Goal: Task Accomplishment & Management: Complete application form

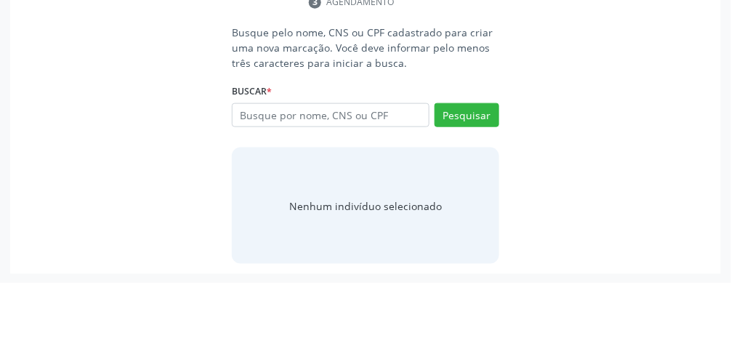
scroll to position [280, 0]
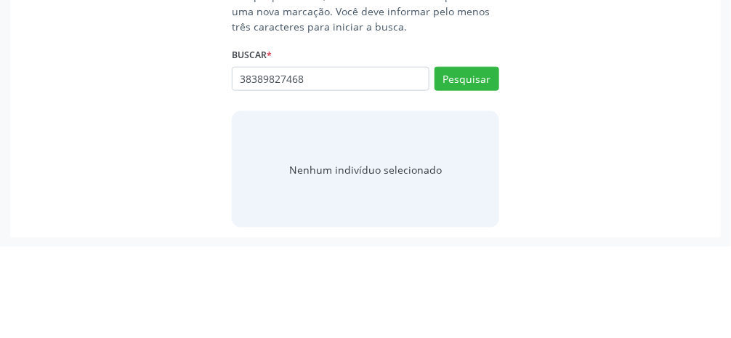
type input "38389827468"
click at [487, 171] on button "Pesquisar" at bounding box center [466, 170] width 65 height 25
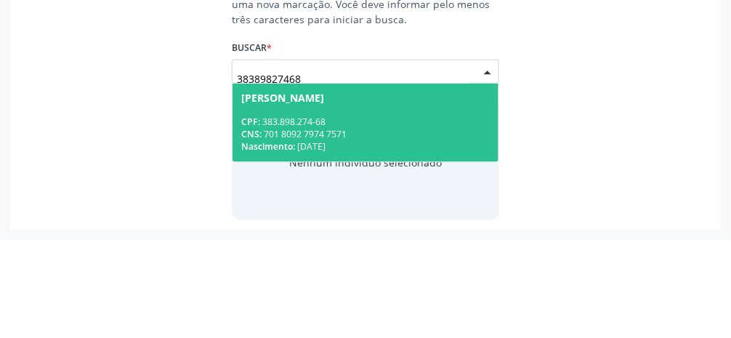
click at [423, 203] on span "[PERSON_NAME] CPF: 383.898.274-68 CNS: 701 8092 7974 7571 Nascimento: 0[DATE]" at bounding box center [365, 221] width 266 height 78
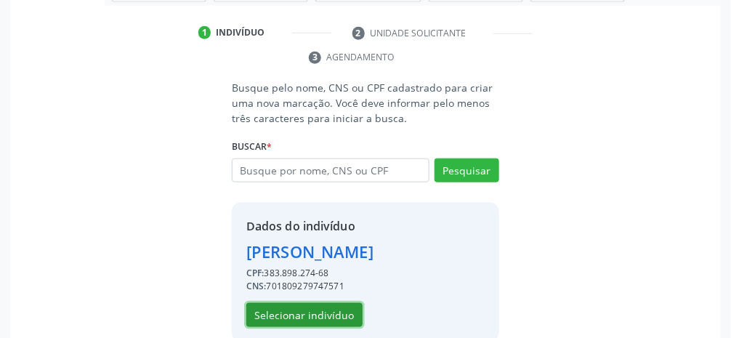
click at [307, 315] on button "Selecionar indivíduo" at bounding box center [304, 315] width 116 height 25
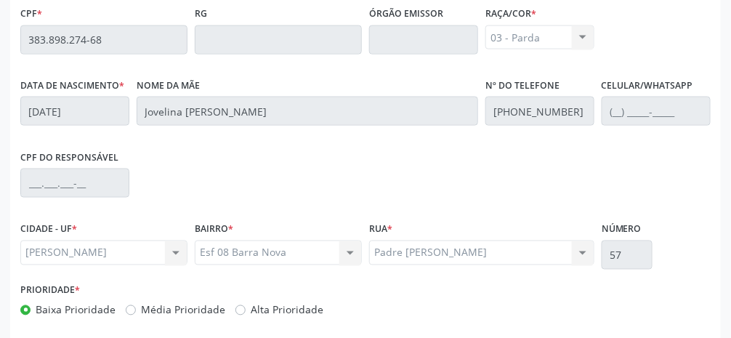
scroll to position [488, 0]
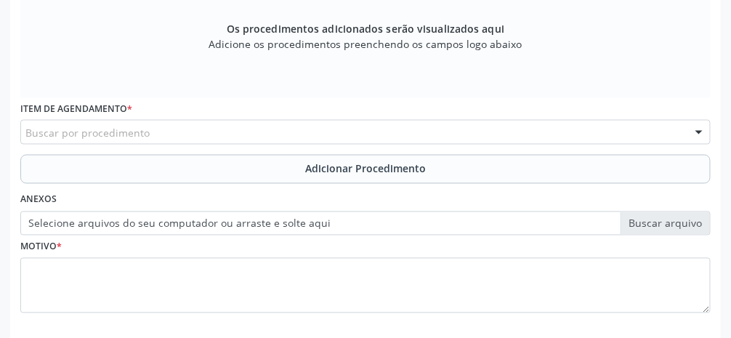
click at [223, 138] on div "Buscar por procedimento" at bounding box center [365, 132] width 690 height 25
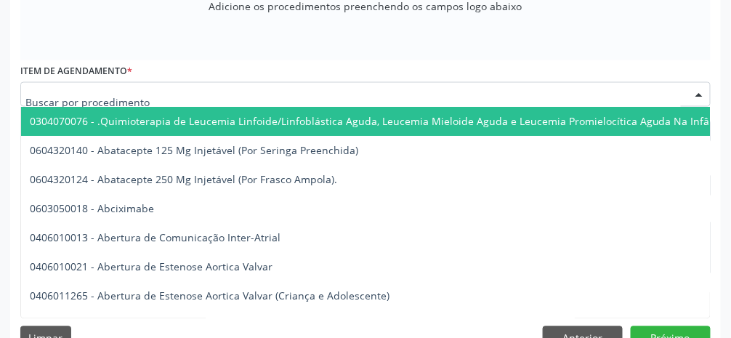
scroll to position [535, 0]
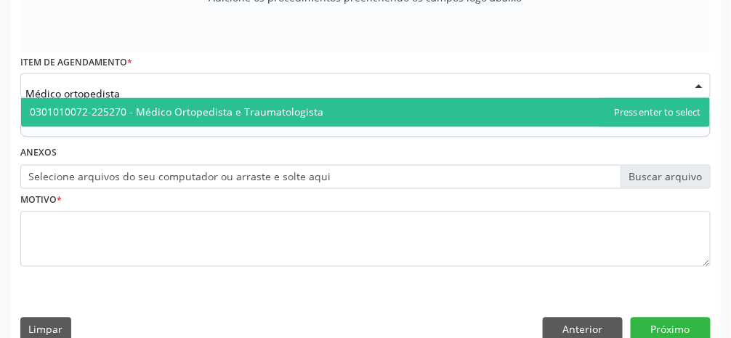
type input "Médico ortopedista"
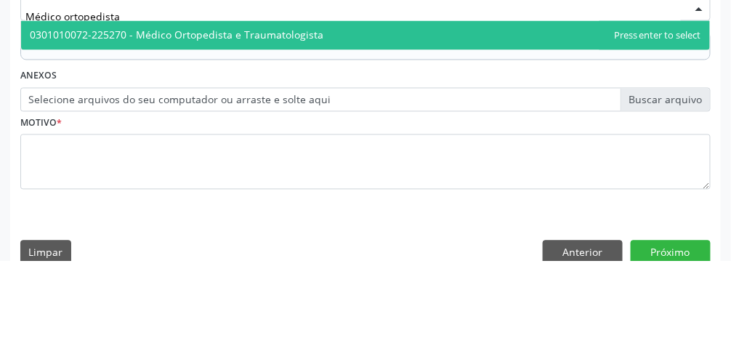
click at [355, 119] on span "0301010072-225270 - Médico Ortopedista e Traumatologista" at bounding box center [365, 112] width 689 height 29
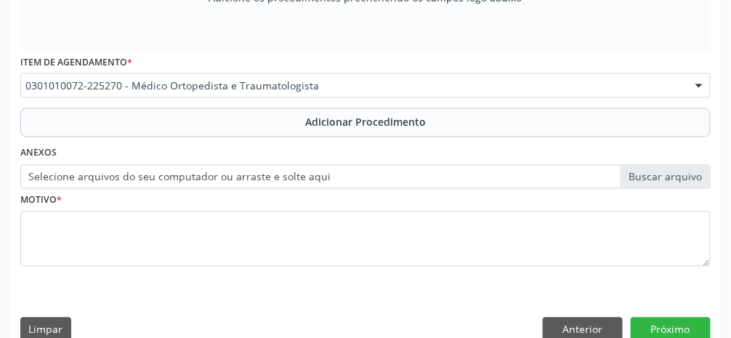
click at [381, 127] on span "Adicionar Procedimento" at bounding box center [365, 122] width 121 height 15
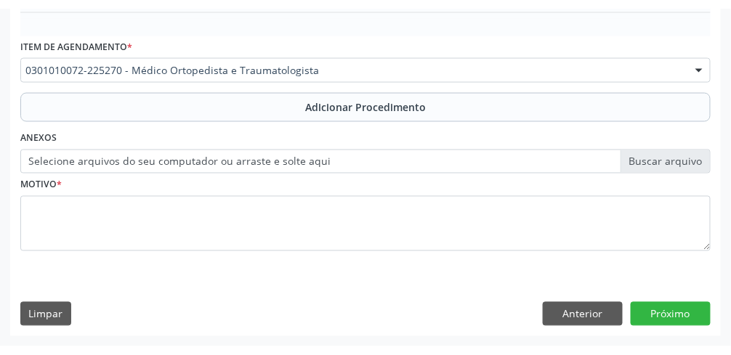
scroll to position [479, 0]
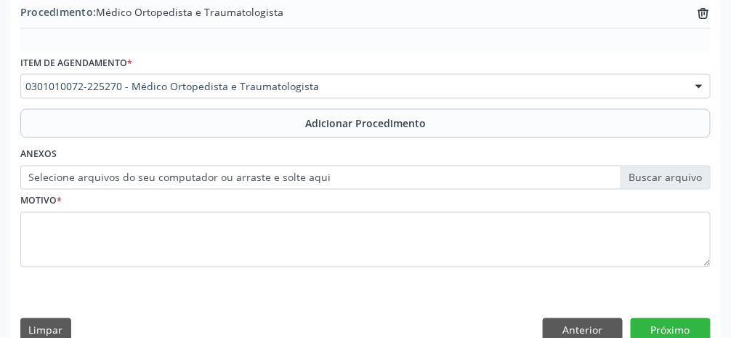
click at [669, 183] on label "Selecione arquivos do seu computador ou arraste e solte aqui" at bounding box center [365, 178] width 690 height 25
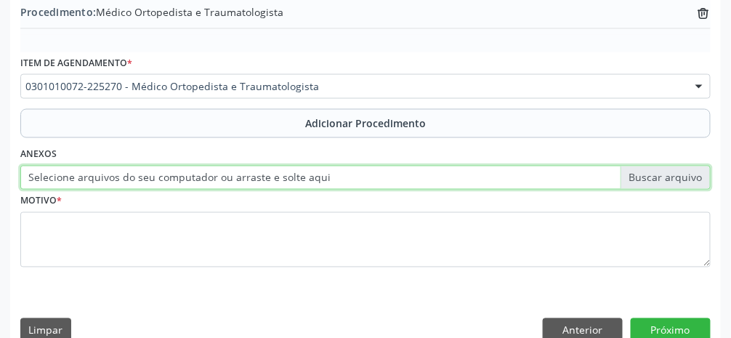
click at [669, 183] on input "Selecione arquivos do seu computador ou arraste e solte aqui" at bounding box center [365, 178] width 690 height 25
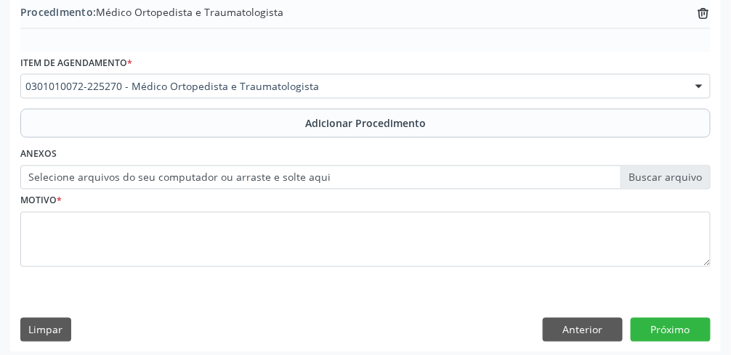
type input "C:\fakepath\17600456426518614038977126184665.jpg"
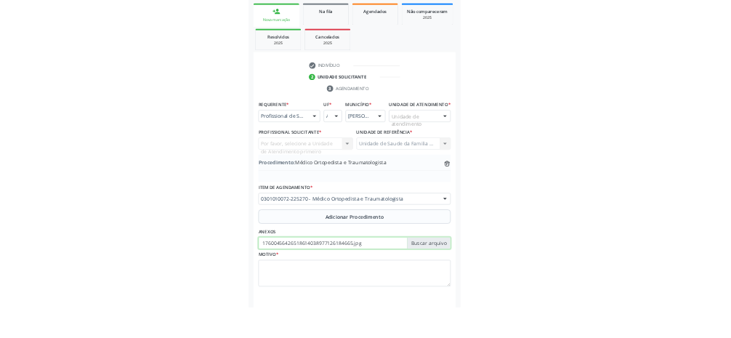
scroll to position [225, 0]
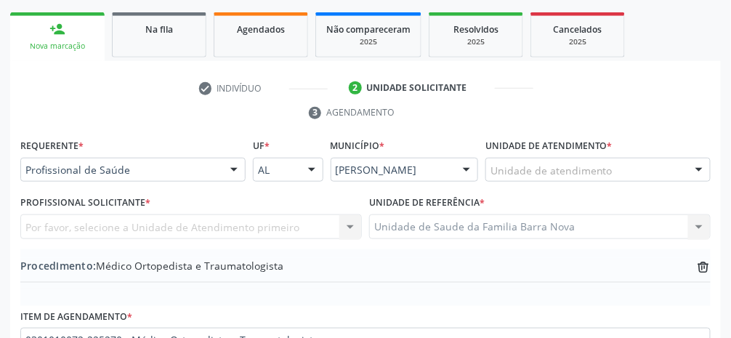
click at [625, 178] on div "Unidade de atendimento" at bounding box center [597, 170] width 225 height 25
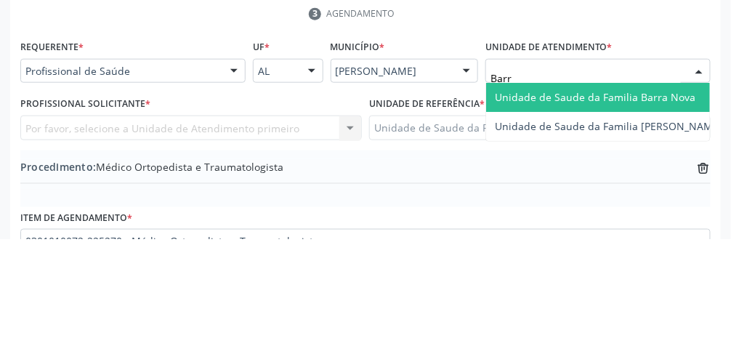
type input "Barra"
click at [672, 195] on span "Unidade de Saude da Familia Barra Nova" at bounding box center [595, 196] width 200 height 14
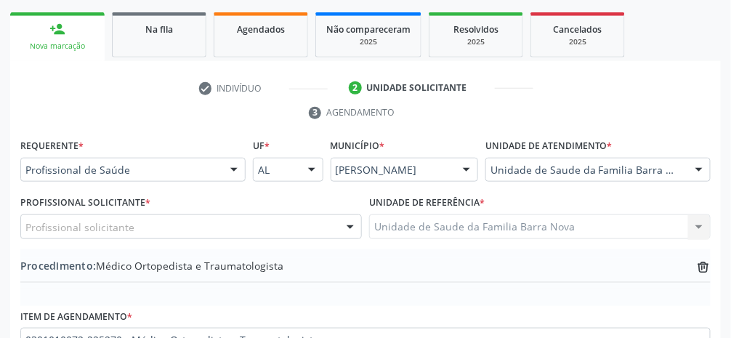
click at [214, 230] on div "Profissional solicitante" at bounding box center [190, 226] width 341 height 25
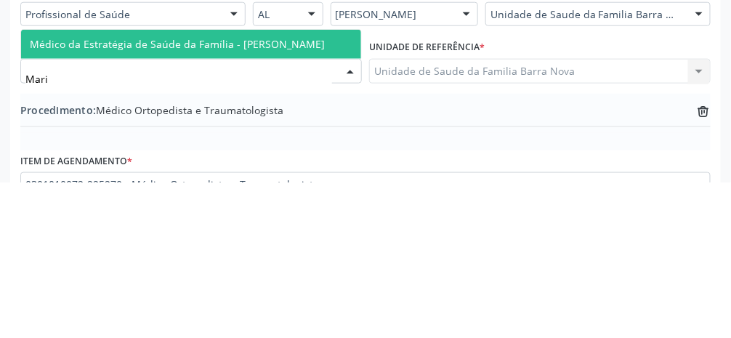
type input "[PERSON_NAME]"
click at [309, 203] on span "Médico da Estratégia de Saúde da Família - [PERSON_NAME]" at bounding box center [177, 199] width 295 height 14
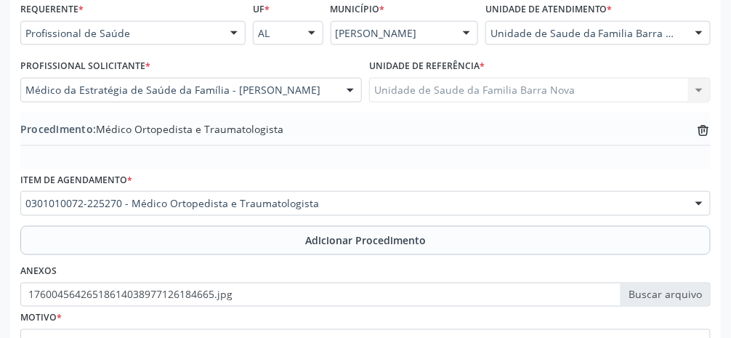
scroll to position [455, 0]
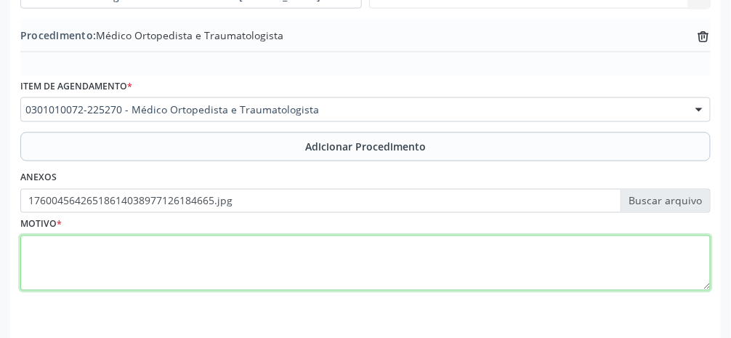
click at [447, 269] on textarea at bounding box center [365, 262] width 690 height 55
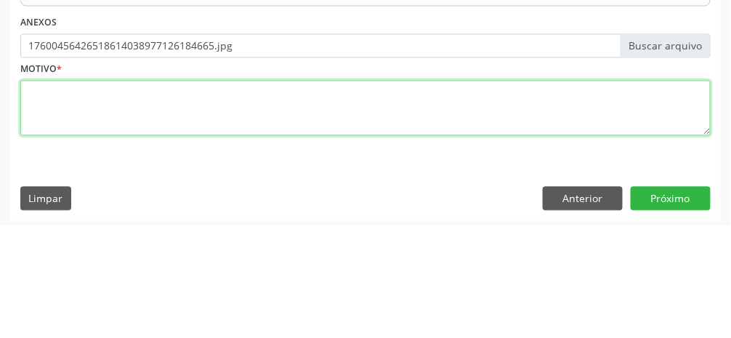
scroll to position [498, 0]
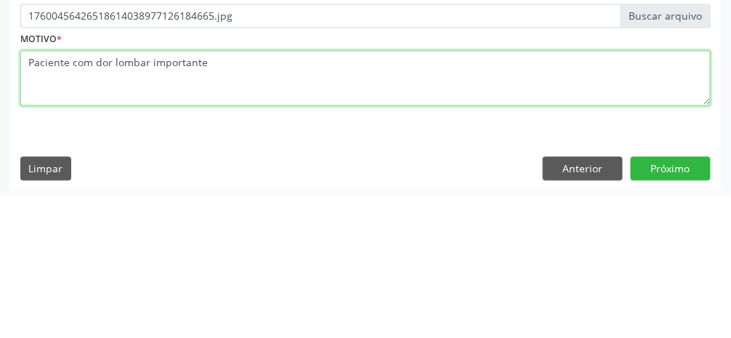
type textarea "Paciente com dor lombar importante"
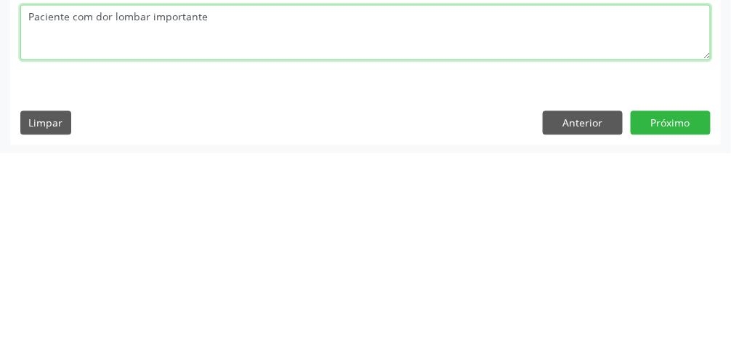
scroll to position [502, 0]
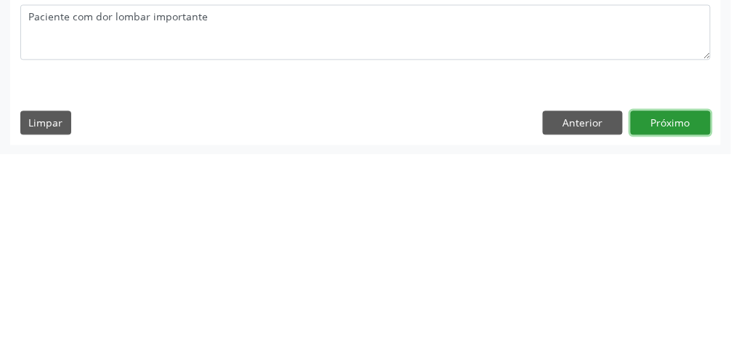
click at [673, 313] on button "Próximo" at bounding box center [671, 307] width 80 height 25
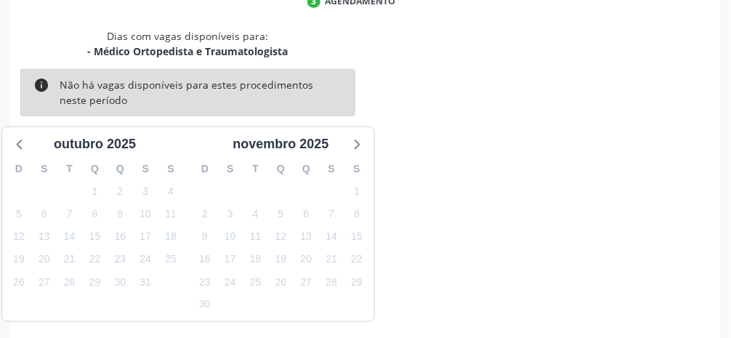
scroll to position [346, 0]
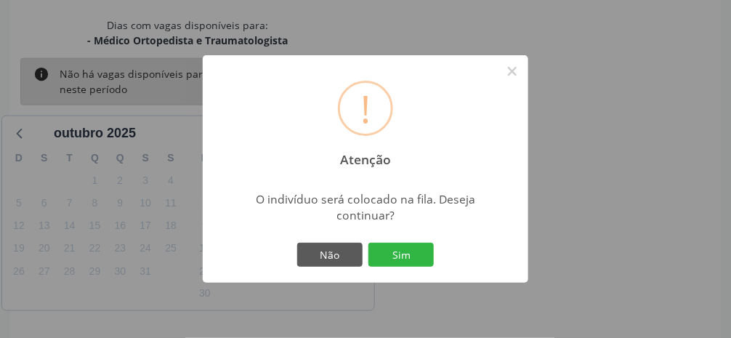
click at [421, 267] on button "Sim" at bounding box center [400, 255] width 65 height 25
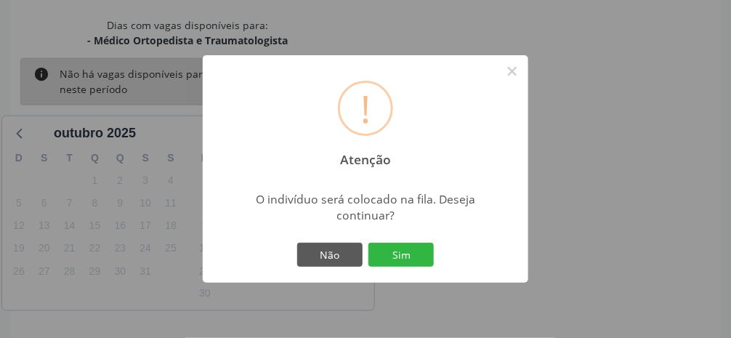
click at [418, 267] on button "Sim" at bounding box center [400, 255] width 65 height 25
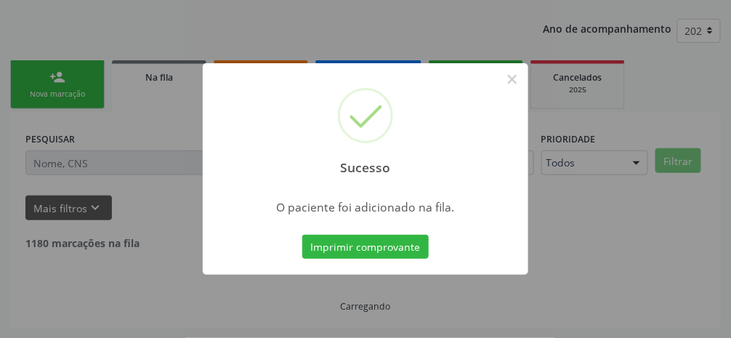
scroll to position [115, 0]
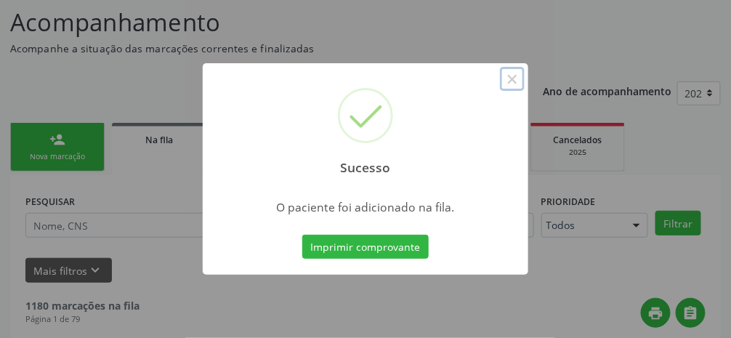
click at [515, 92] on button "×" at bounding box center [512, 79] width 25 height 25
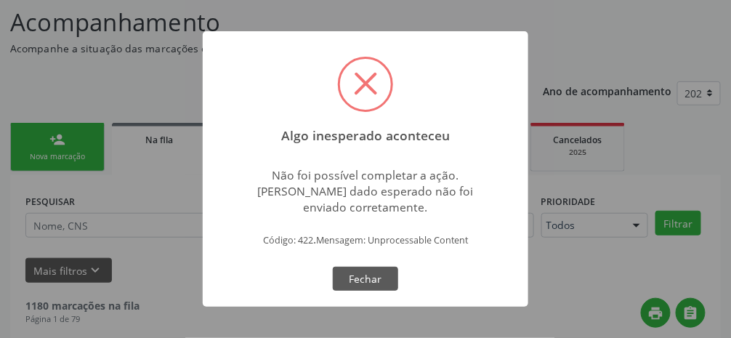
click at [390, 291] on button "Fechar" at bounding box center [365, 279] width 65 height 25
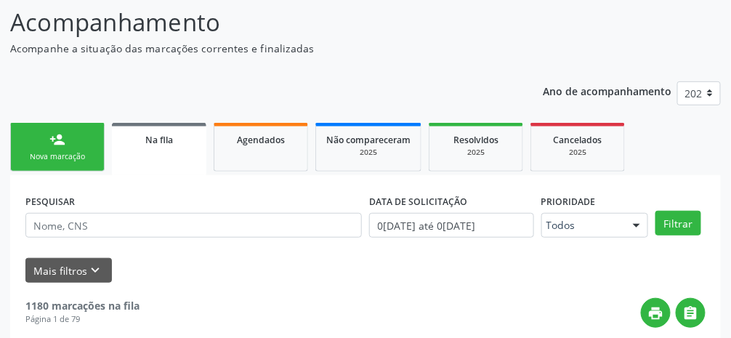
click at [76, 151] on div "Nova marcação" at bounding box center [57, 156] width 73 height 11
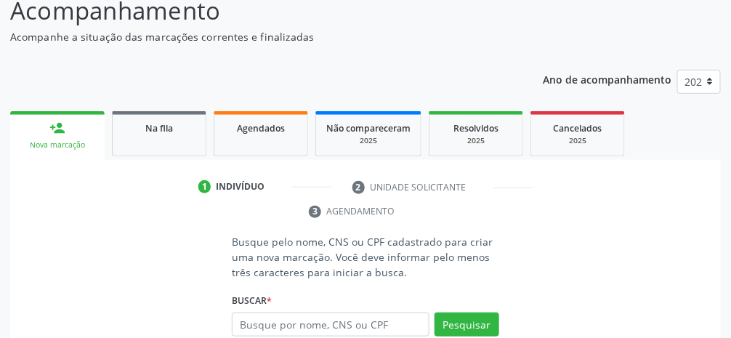
scroll to position [123, 0]
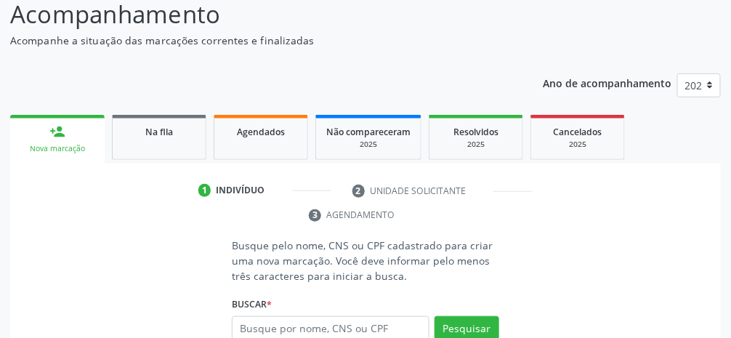
click at [172, 134] on span "Na fila" at bounding box center [159, 132] width 28 height 12
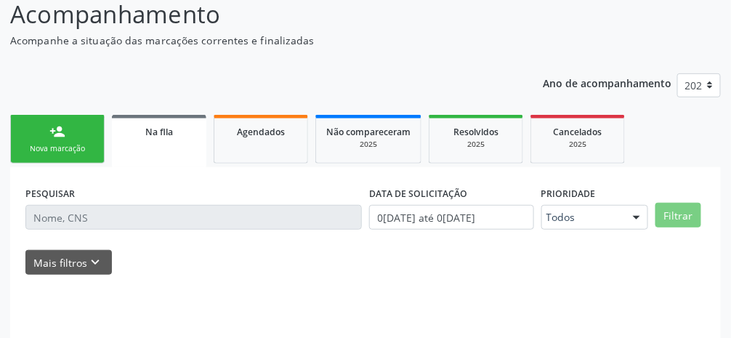
click at [161, 134] on span "Na fila" at bounding box center [159, 132] width 28 height 12
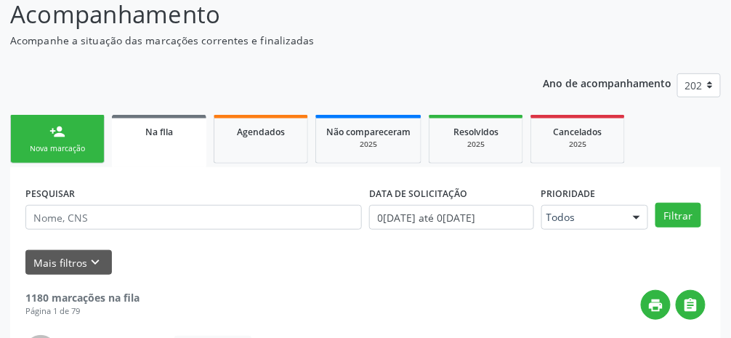
click at [177, 135] on div "Na fila" at bounding box center [159, 130] width 74 height 15
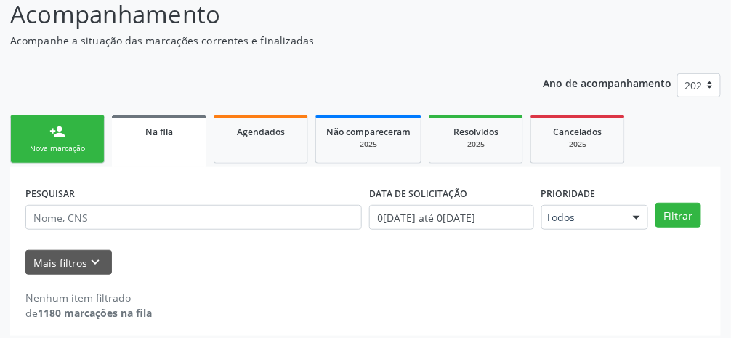
click at [182, 145] on link "Na fila" at bounding box center [159, 141] width 94 height 52
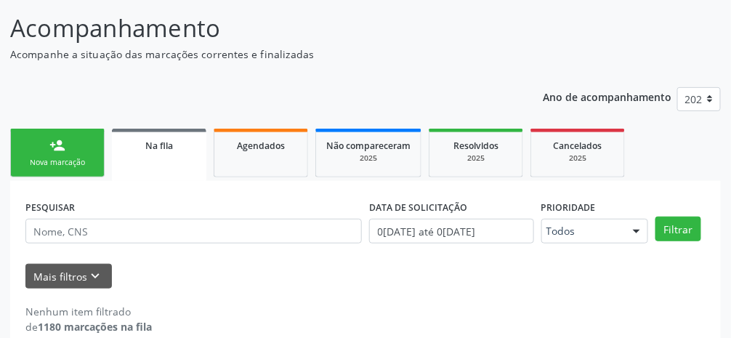
scroll to position [84, 0]
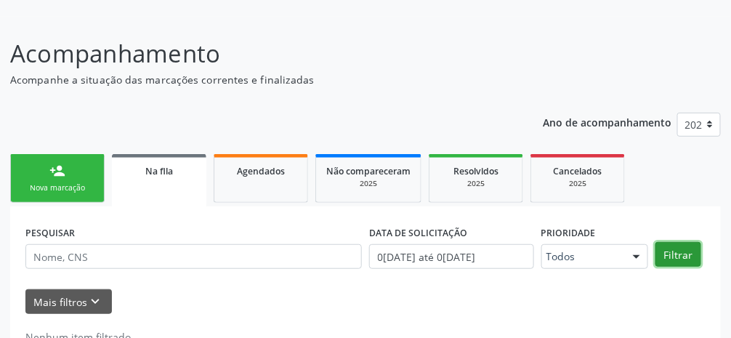
click at [694, 262] on button "Filtrar" at bounding box center [678, 254] width 46 height 25
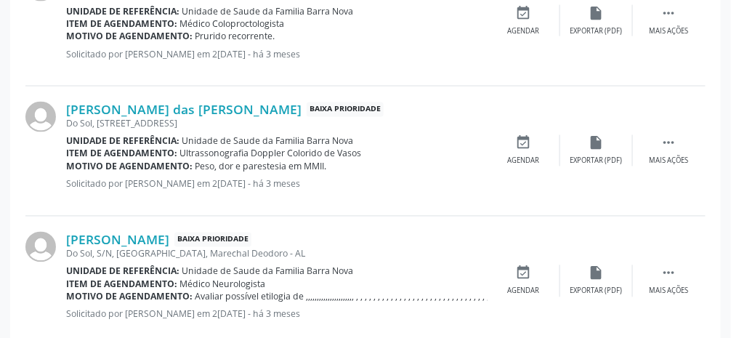
scroll to position [2098, 0]
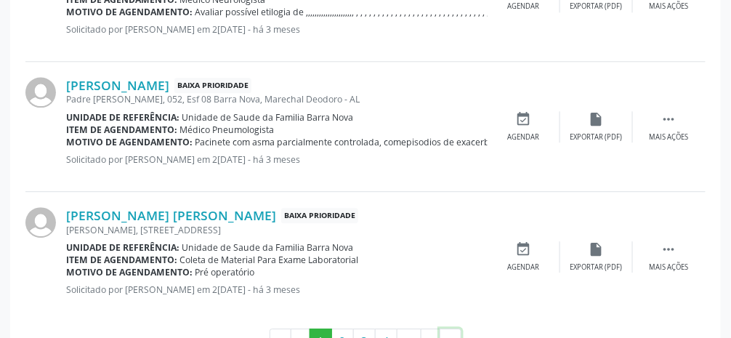
click at [457, 337] on button "»" at bounding box center [450, 340] width 22 height 25
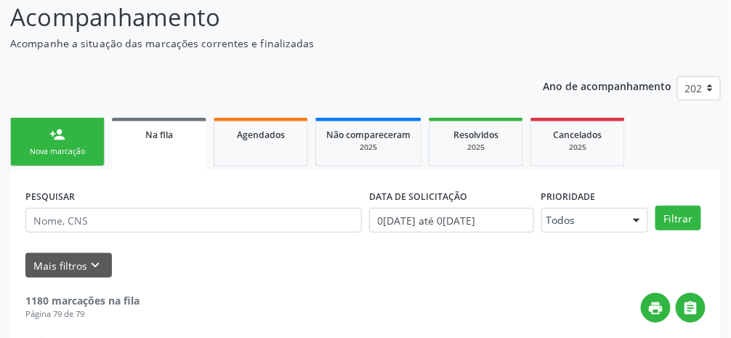
scroll to position [0, 0]
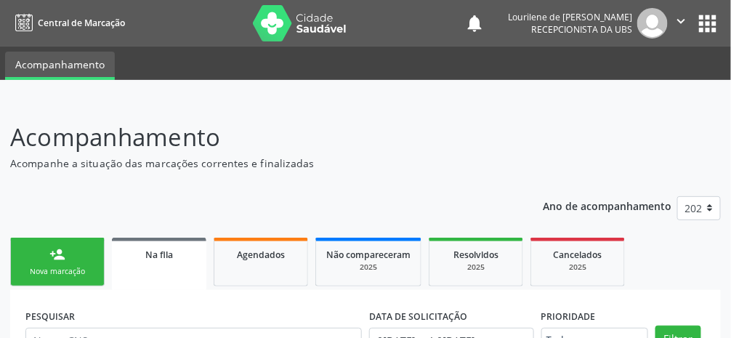
click at [76, 261] on link "person_add Nova marcação" at bounding box center [57, 262] width 94 height 49
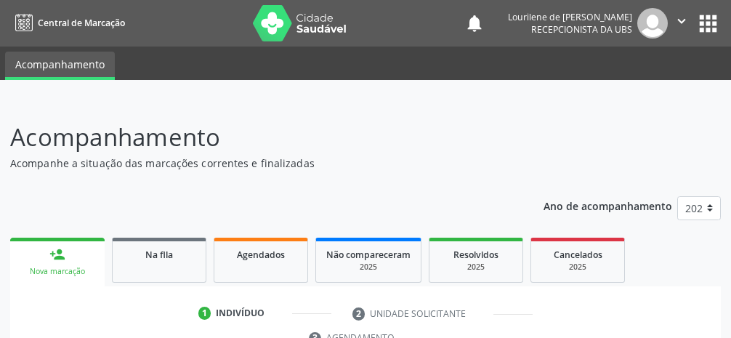
scroll to position [280, 0]
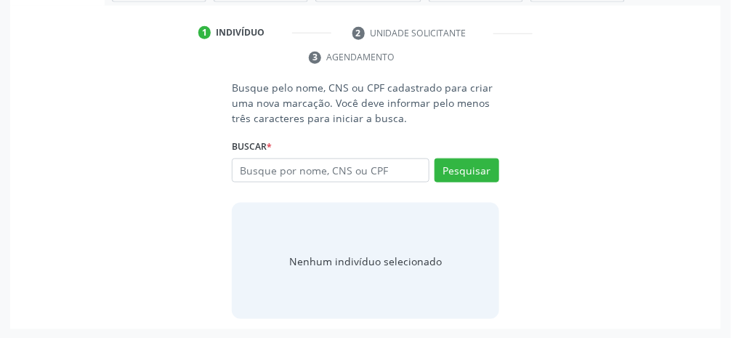
click at [353, 172] on input "text" at bounding box center [331, 170] width 198 height 25
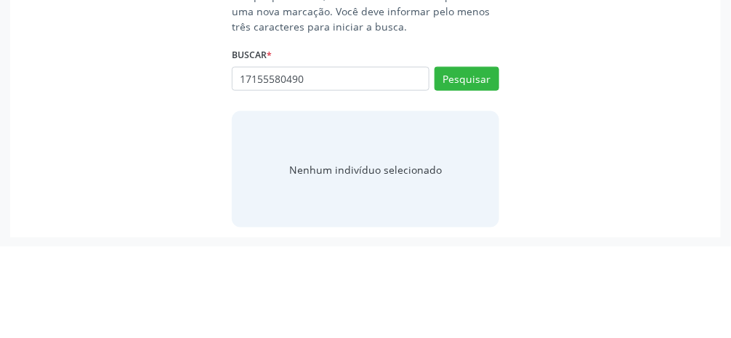
type input "17155580490"
click at [474, 167] on button "Pesquisar" at bounding box center [466, 170] width 65 height 25
type input "17155580490"
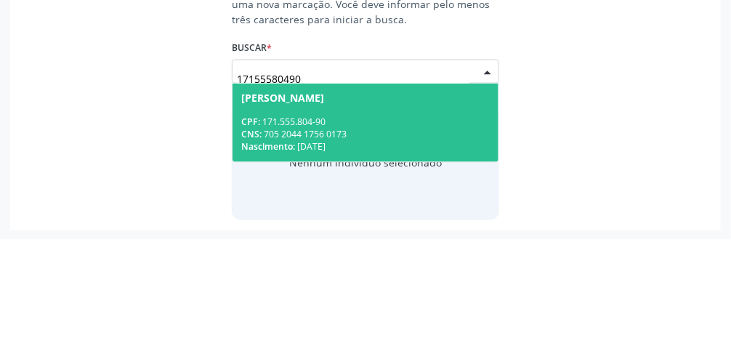
click at [428, 200] on div "Leandro Vinicius Brito Borges" at bounding box center [365, 197] width 248 height 12
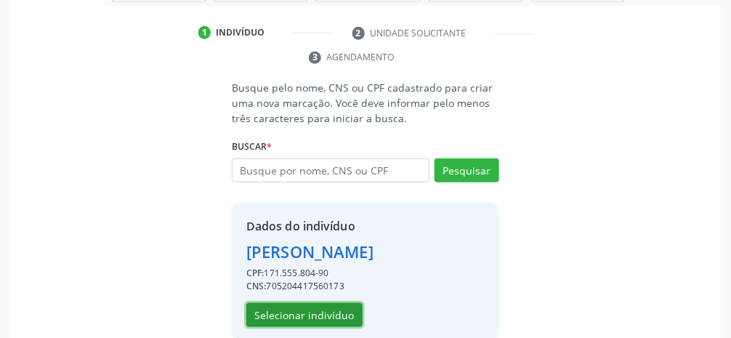
click at [297, 318] on button "Selecionar indivíduo" at bounding box center [304, 315] width 116 height 25
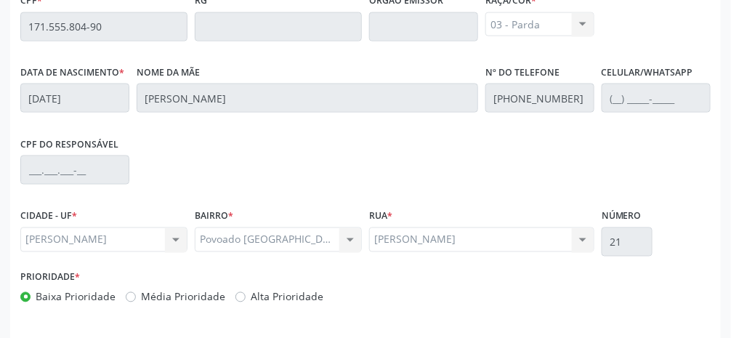
scroll to position [488, 0]
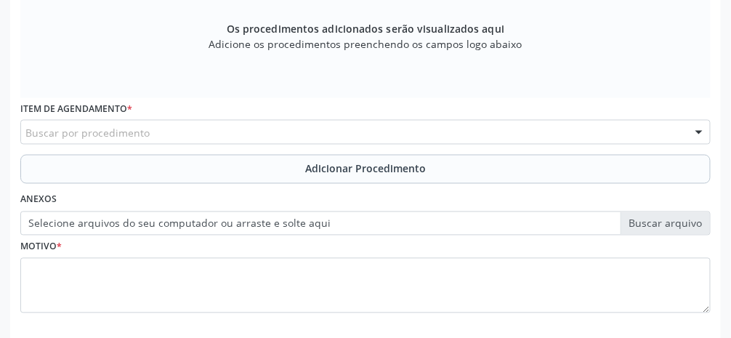
click at [256, 134] on div "Buscar por procedimento" at bounding box center [365, 132] width 690 height 25
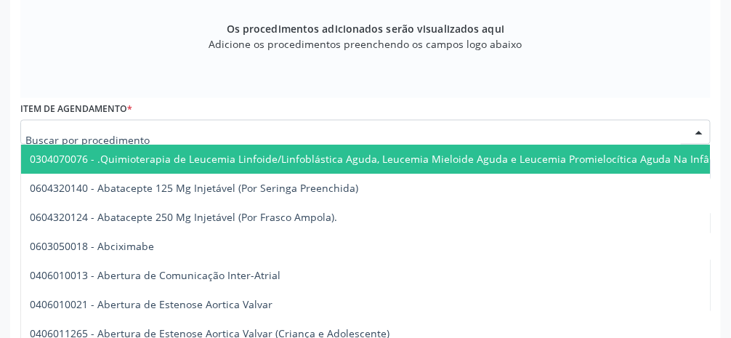
scroll to position [535, 0]
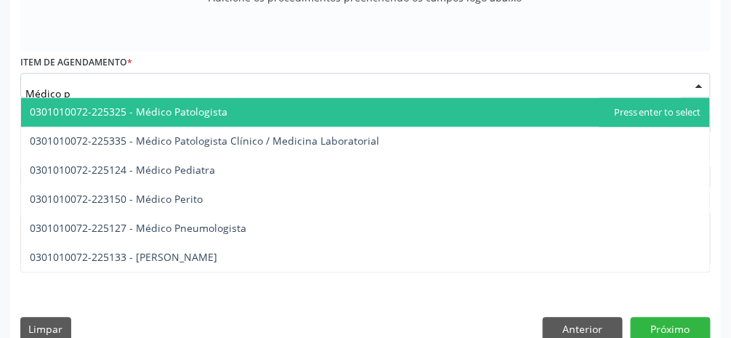
type input "Médico ps"
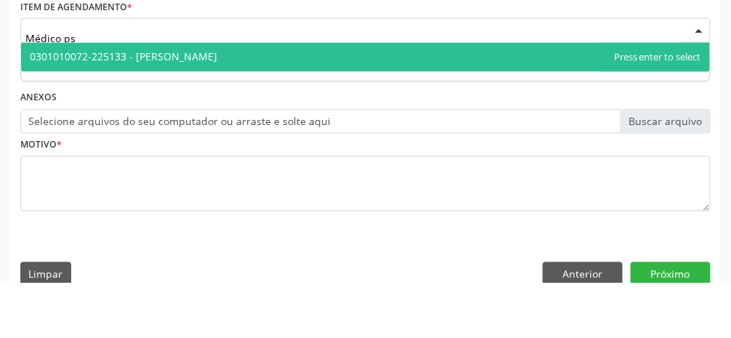
click at [289, 116] on span "0301010072-225133 - [PERSON_NAME]" at bounding box center [365, 112] width 689 height 29
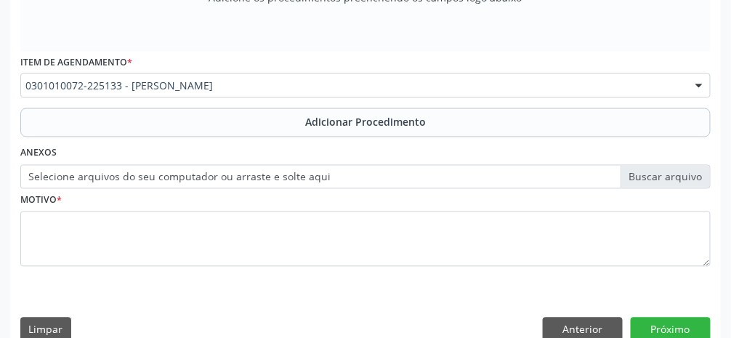
click at [361, 127] on span "Adicionar Procedimento" at bounding box center [365, 122] width 121 height 15
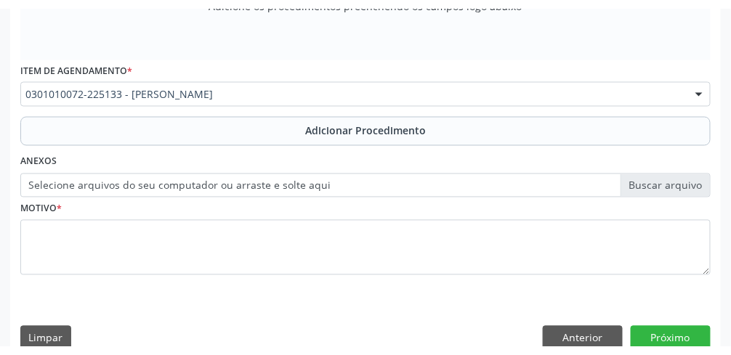
scroll to position [479, 0]
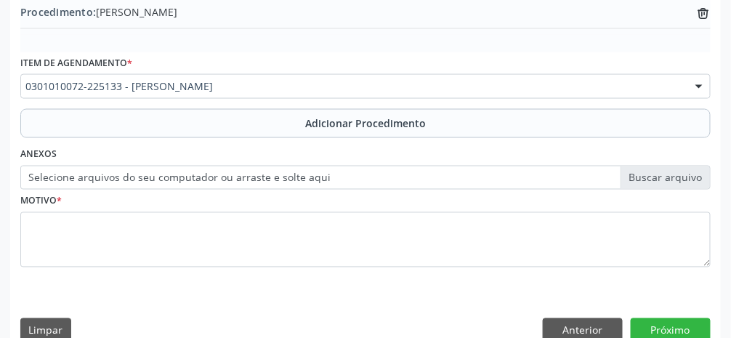
click at [670, 184] on label "Selecione arquivos do seu computador ou arraste e solte aqui" at bounding box center [365, 178] width 690 height 25
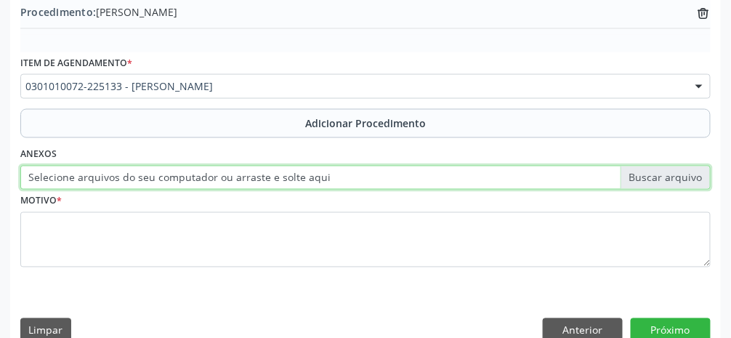
click at [670, 184] on input "Selecione arquivos do seu computador ou arraste e solte aqui" at bounding box center [365, 178] width 690 height 25
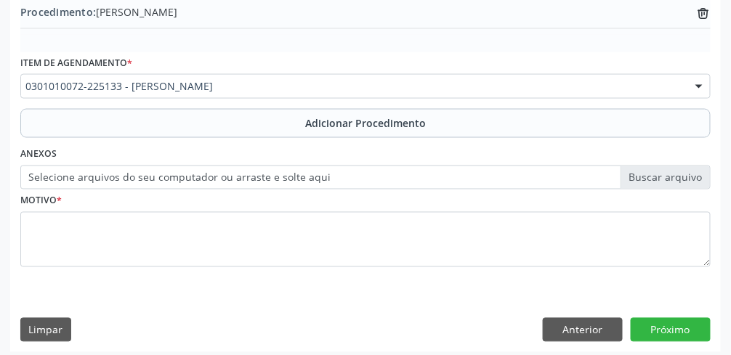
type input "C:\fakepath\17600459392973865066192098617813.jpg"
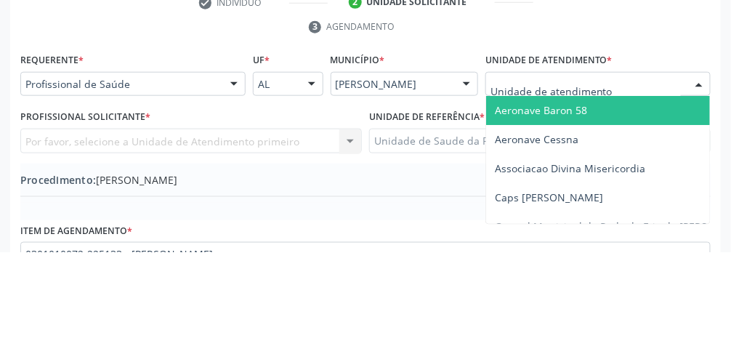
scroll to position [225, 0]
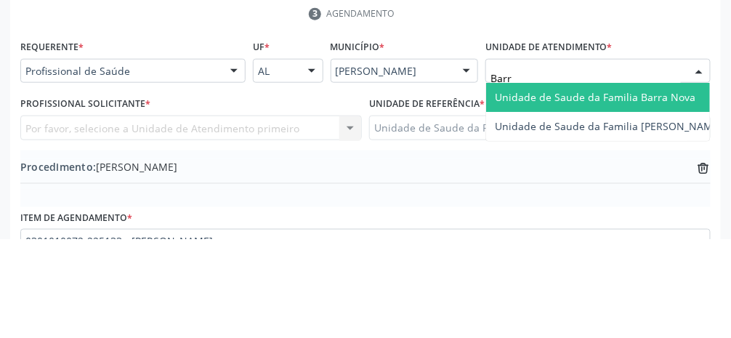
type input "Barra"
click at [661, 195] on span "Unidade de Saude da Familia Barra Nova" at bounding box center [595, 196] width 200 height 14
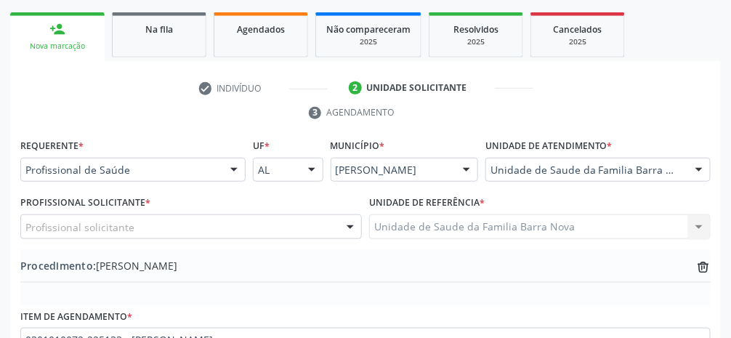
click at [299, 237] on div "Profissional solicitante" at bounding box center [190, 226] width 341 height 25
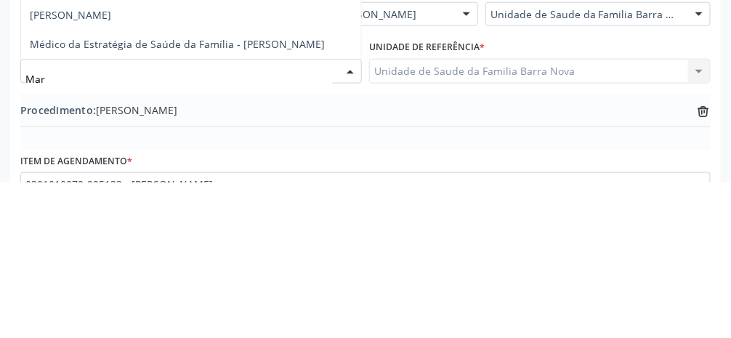
type input "Mari"
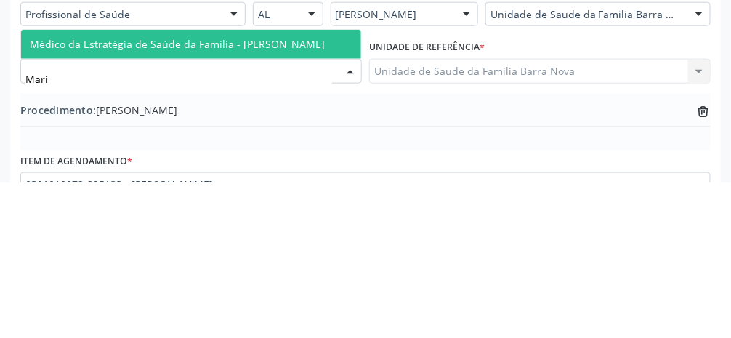
click at [325, 204] on span "Médico da Estratégia de Saúde da Família - [PERSON_NAME]" at bounding box center [177, 199] width 295 height 14
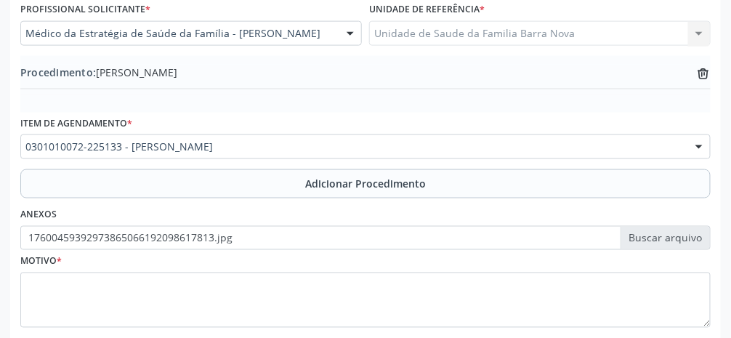
scroll to position [455, 0]
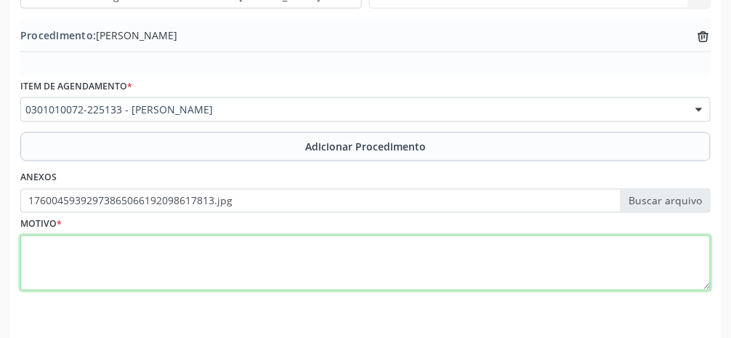
click at [337, 274] on textarea at bounding box center [365, 262] width 690 height 55
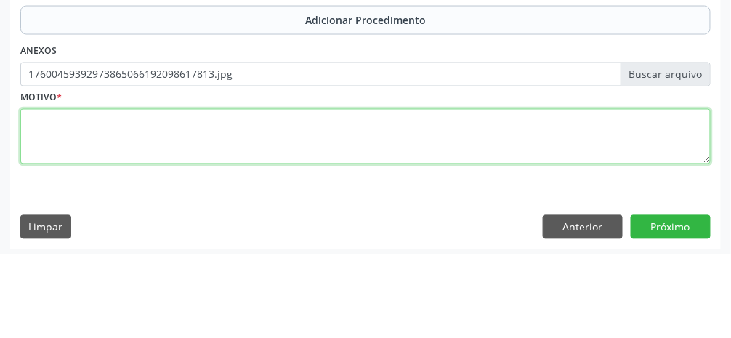
scroll to position [498, 0]
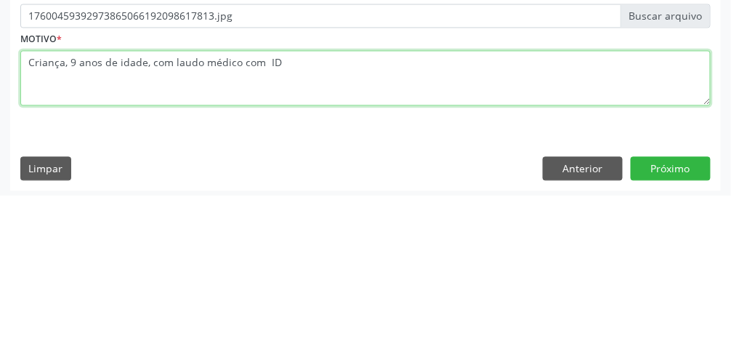
click at [269, 206] on textarea "Criança, 9 anos de idade, com laudo médico com ID" at bounding box center [365, 220] width 690 height 55
click at [263, 202] on textarea "Criança, 9 anos de idade, com laudo médico com ID" at bounding box center [365, 220] width 690 height 55
click at [323, 210] on textarea "Criança, 9 anos de idade, com laudo médico com C ID" at bounding box center [365, 220] width 690 height 55
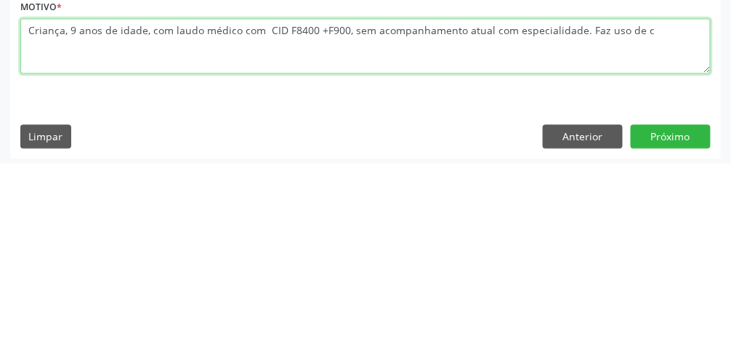
scroll to position [502, 0]
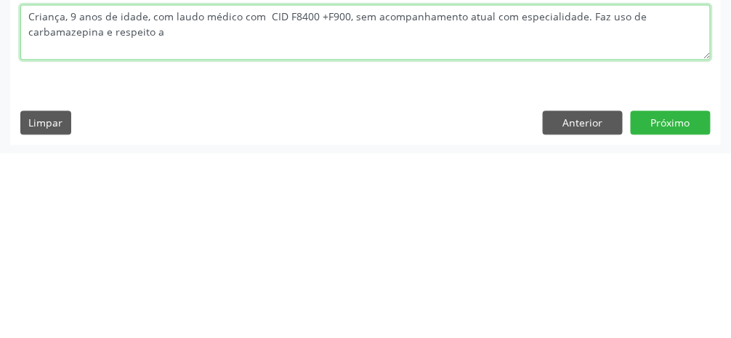
type textarea "Criança, 9 anos de idade, com laudo médico com CID F8400 +F900, sem acompanhame…"
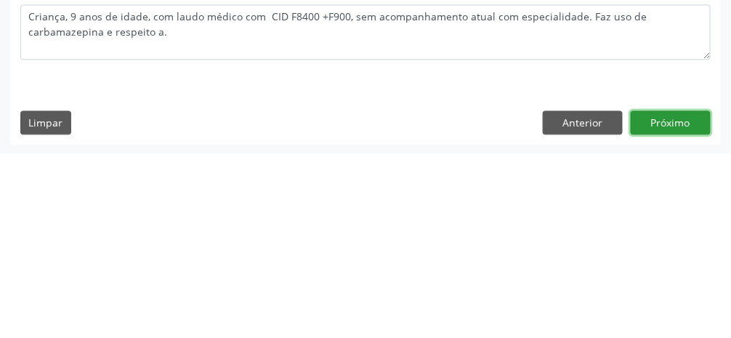
click at [668, 315] on button "Próximo" at bounding box center [671, 307] width 80 height 25
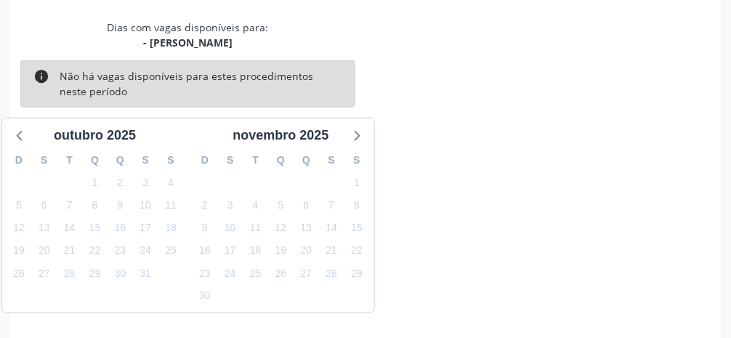
scroll to position [346, 0]
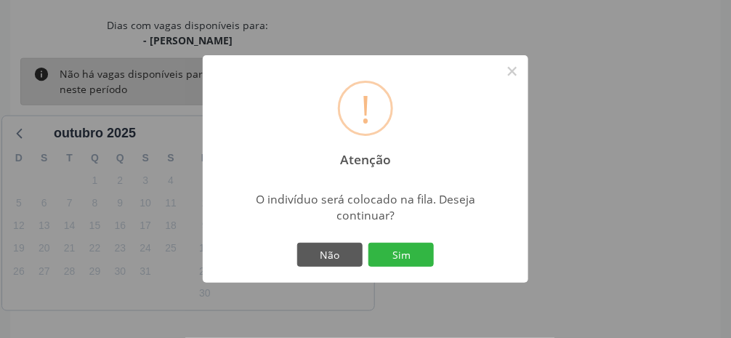
click at [410, 267] on button "Sim" at bounding box center [400, 255] width 65 height 25
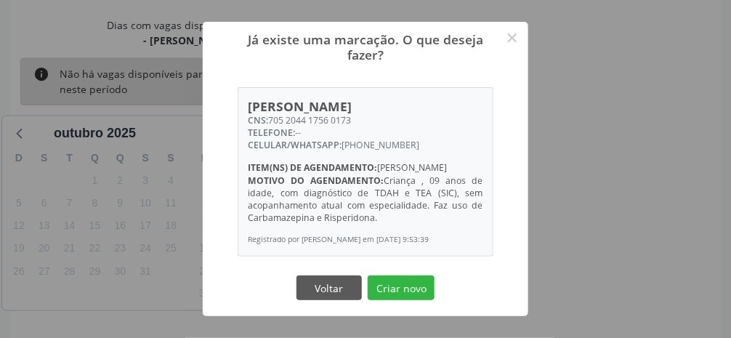
click at [645, 236] on div "Já existe uma marcação. O que deseja fazer? × Leandro Vinicius Brito Borges CNS…" at bounding box center [365, 169] width 731 height 338
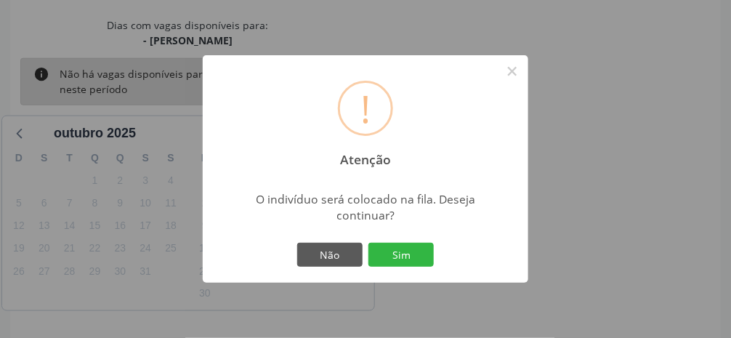
click at [413, 267] on button "Sim" at bounding box center [400, 255] width 65 height 25
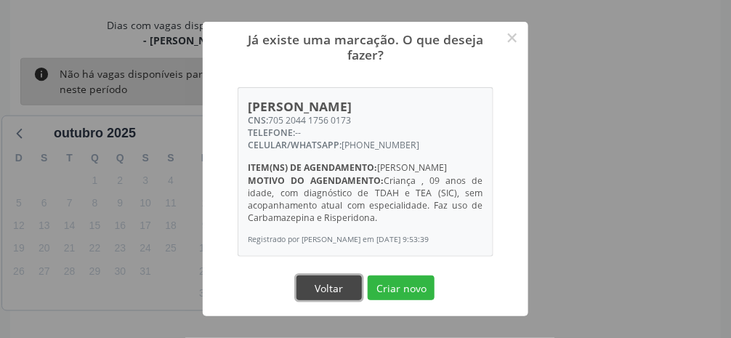
click at [338, 300] on button "Voltar" at bounding box center [328, 287] width 65 height 25
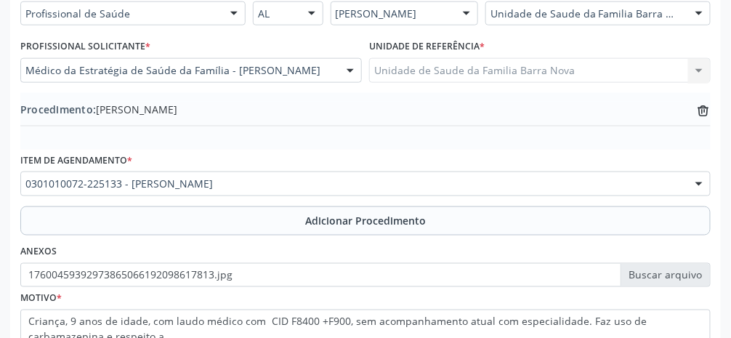
scroll to position [455, 0]
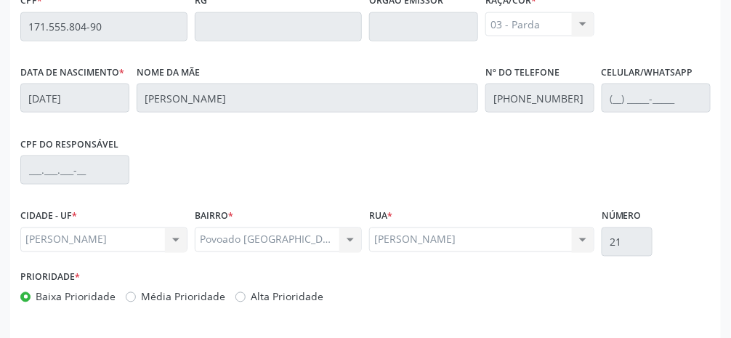
scroll to position [488, 0]
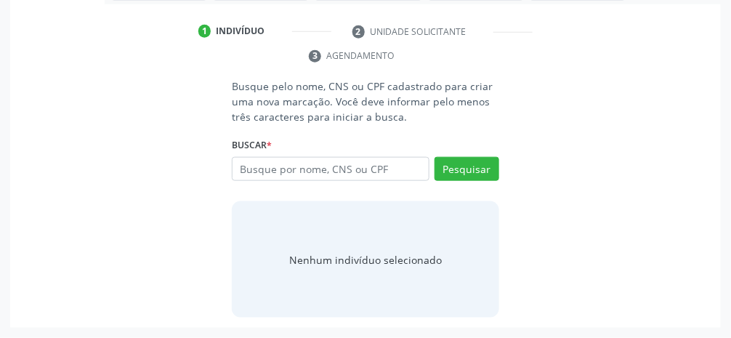
scroll to position [235, 0]
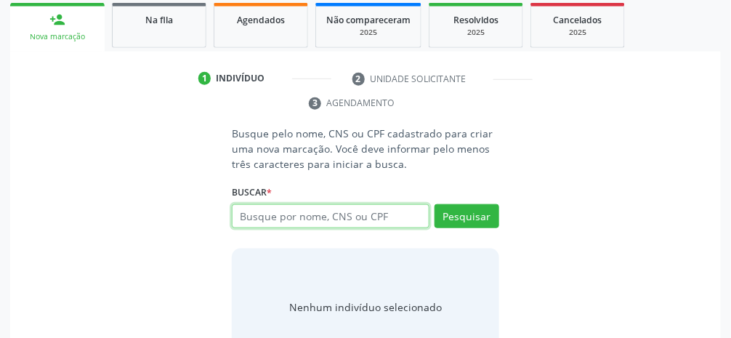
click at [394, 217] on input "text" at bounding box center [331, 216] width 198 height 25
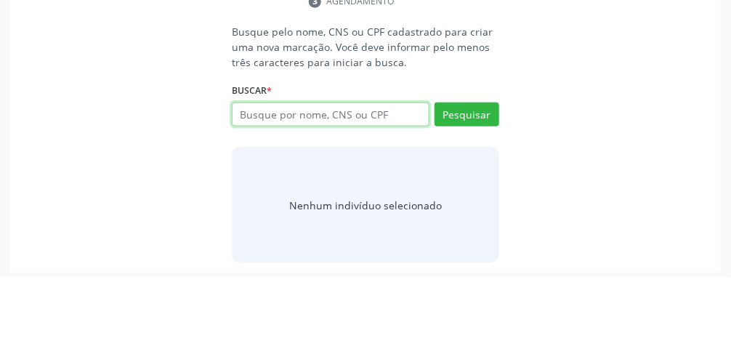
scroll to position [276, 0]
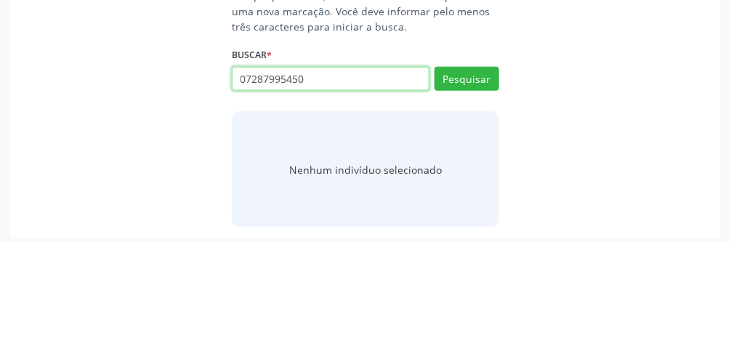
type input "07287995450"
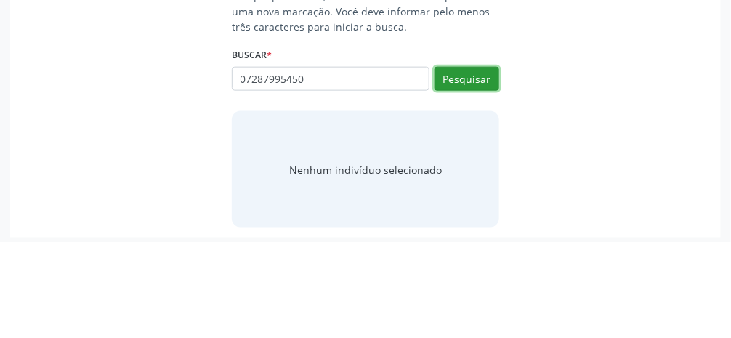
click at [476, 181] on button "Pesquisar" at bounding box center [466, 175] width 65 height 25
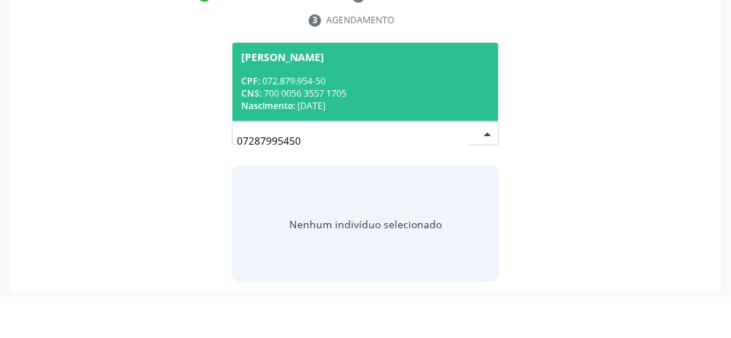
click at [407, 121] on div "CPF: 072.879.954-50" at bounding box center [365, 122] width 248 height 12
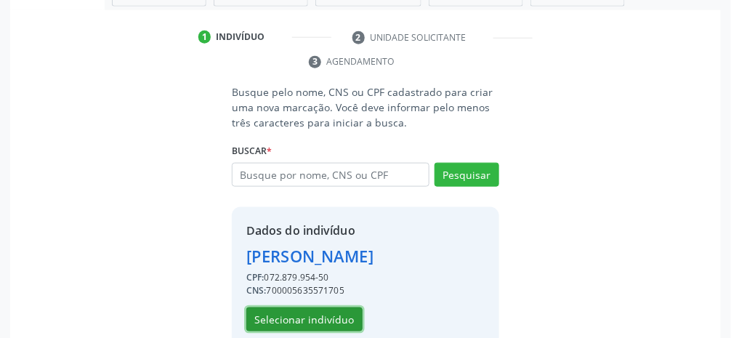
click at [340, 324] on button "Selecionar indivíduo" at bounding box center [304, 319] width 116 height 25
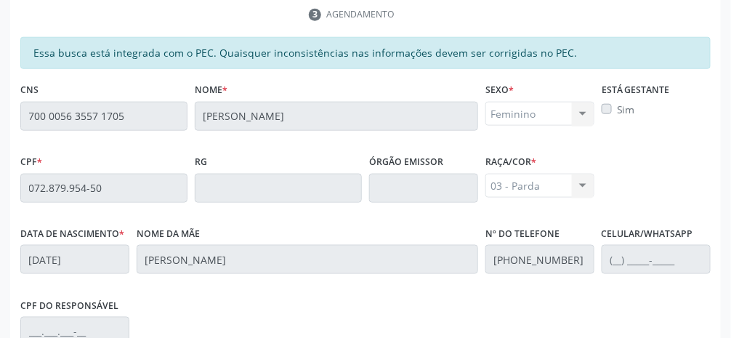
scroll to position [488, 0]
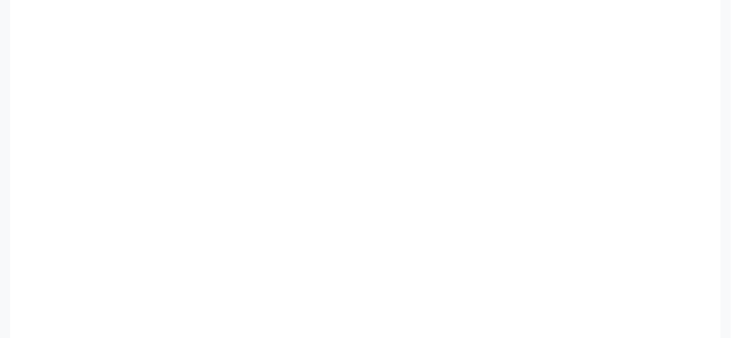
scroll to position [455, 0]
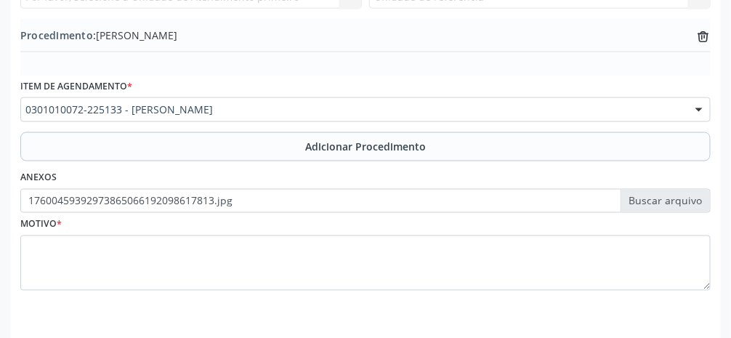
click at [701, 115] on div at bounding box center [699, 110] width 22 height 25
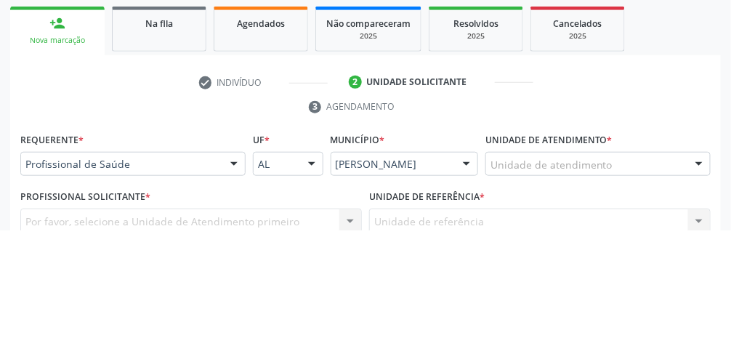
scroll to position [123, 0]
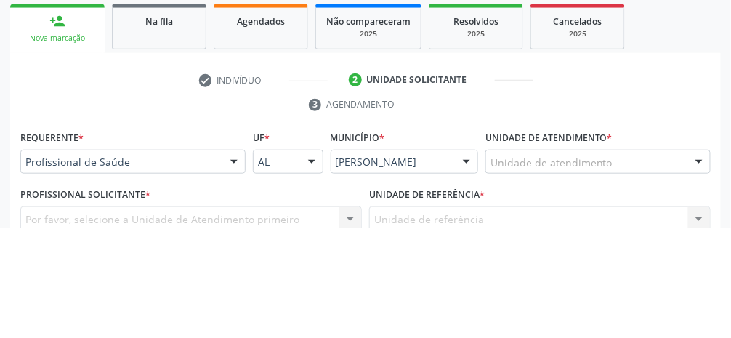
click at [640, 208] on ul "check Indivíduo 2 Unidade solicitante 3 Agendamento" at bounding box center [365, 202] width 710 height 49
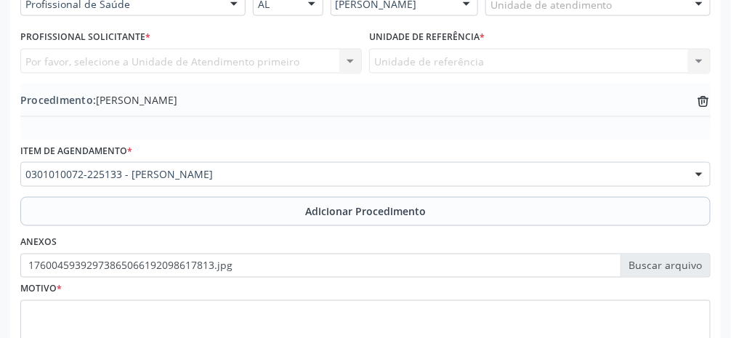
scroll to position [455, 0]
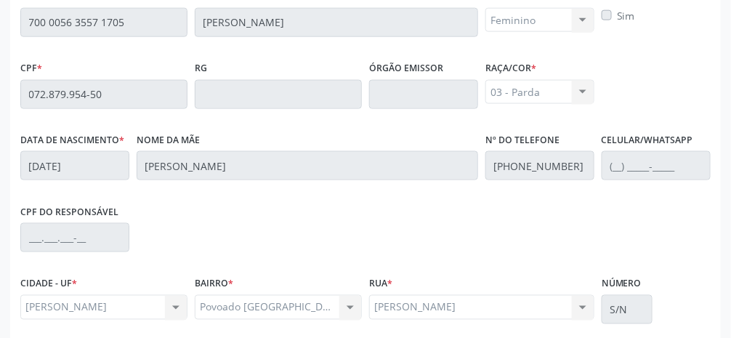
scroll to position [488, 0]
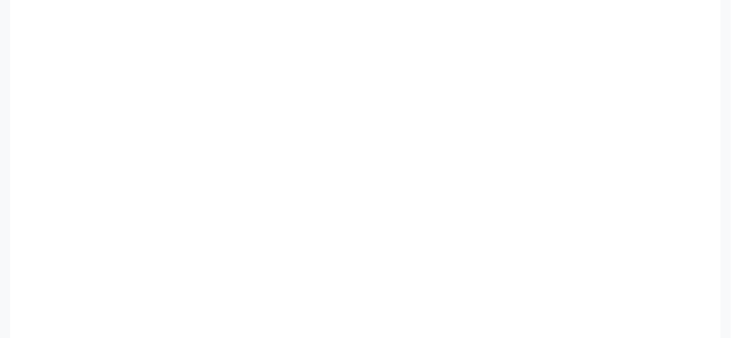
scroll to position [455, 0]
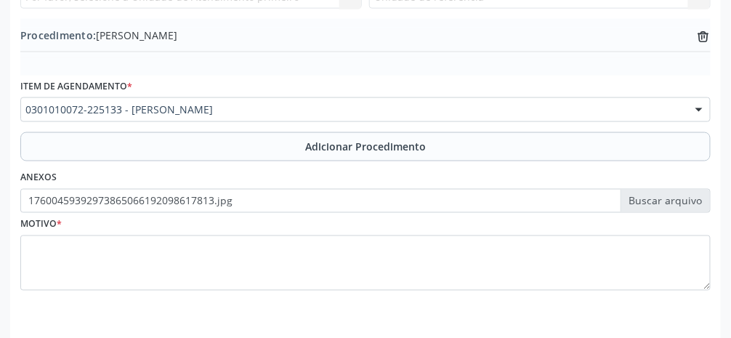
click at [697, 116] on div at bounding box center [699, 110] width 22 height 25
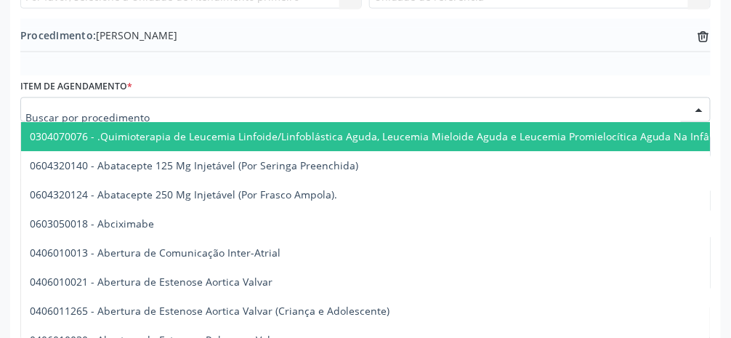
scroll to position [487, 0]
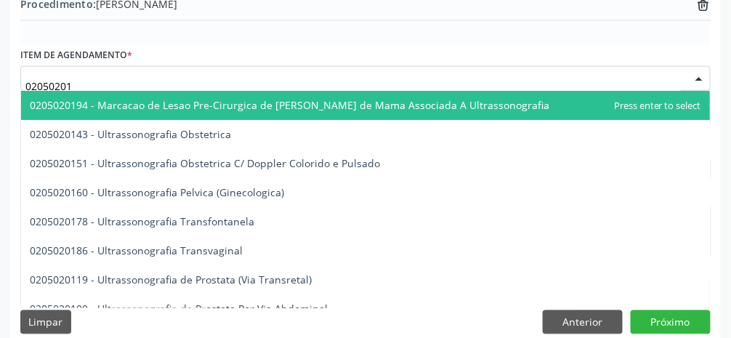
type input "020502018"
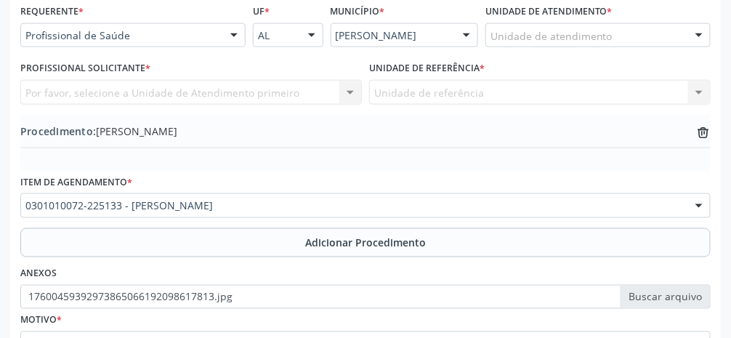
scroll to position [455, 0]
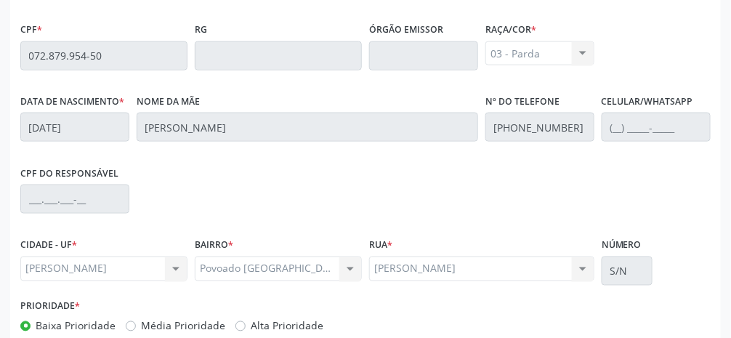
scroll to position [488, 0]
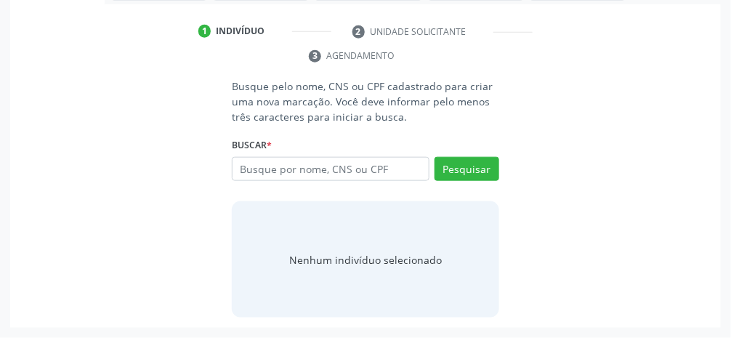
scroll to position [235, 0]
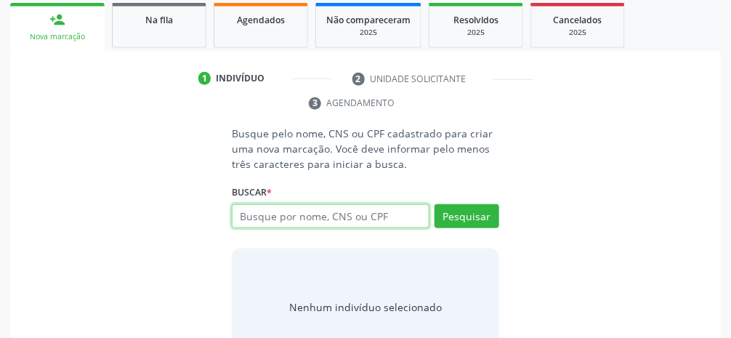
click at [384, 218] on input "text" at bounding box center [331, 216] width 198 height 25
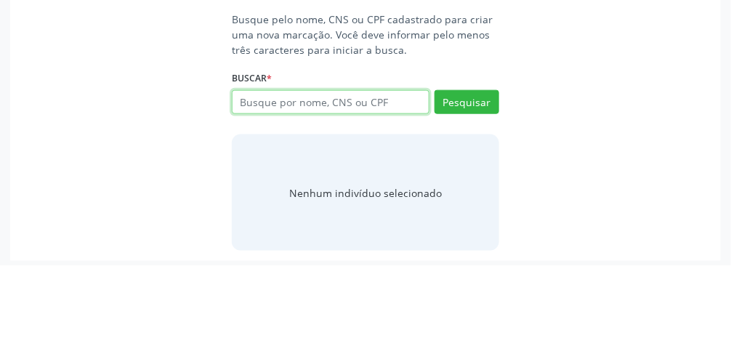
scroll to position [276, 0]
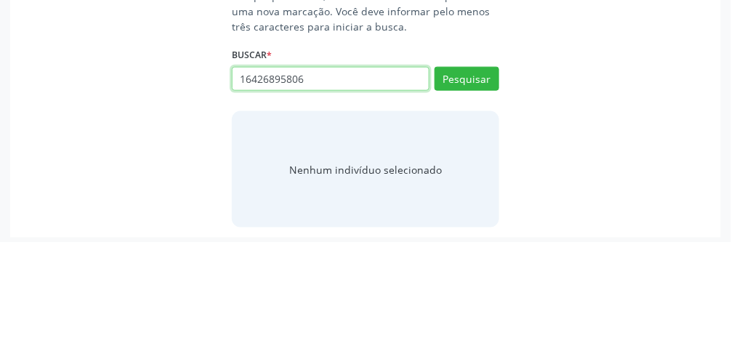
type input "16426895806"
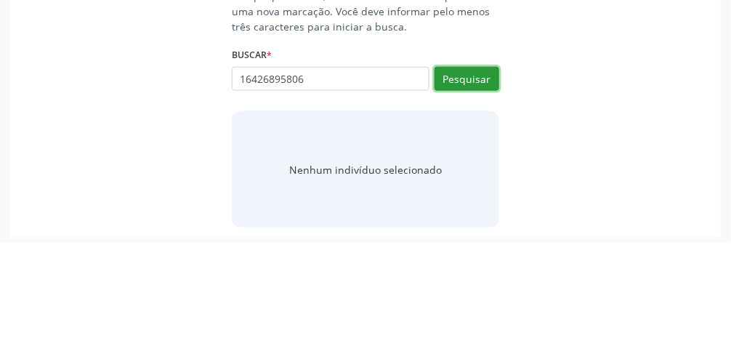
click at [483, 179] on button "Pesquisar" at bounding box center [466, 175] width 65 height 25
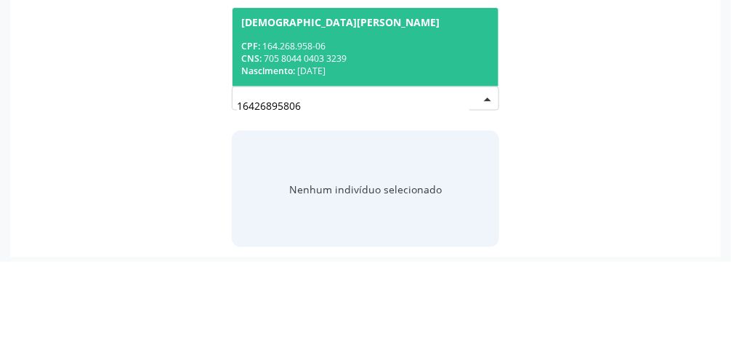
click at [413, 125] on div "CPF: 164.268.958-06" at bounding box center [365, 122] width 248 height 12
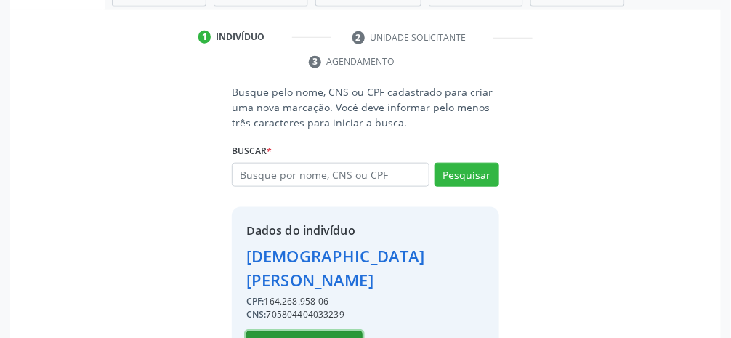
click at [312, 331] on button "Selecionar indivíduo" at bounding box center [304, 343] width 116 height 25
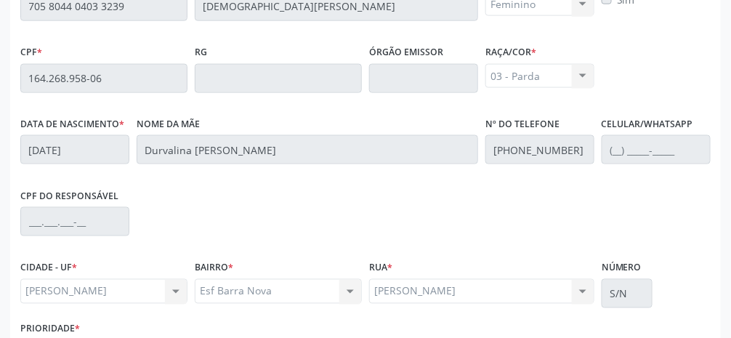
scroll to position [488, 0]
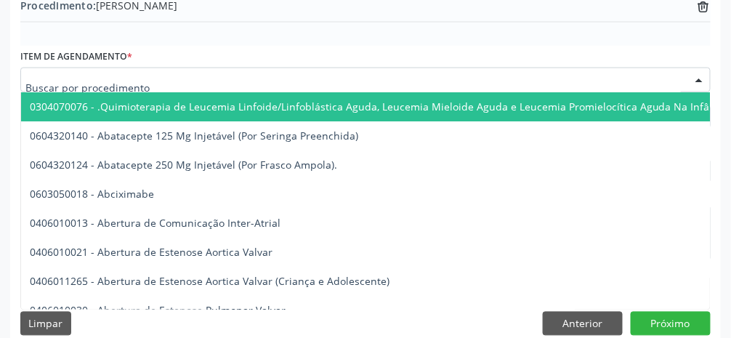
scroll to position [497, 0]
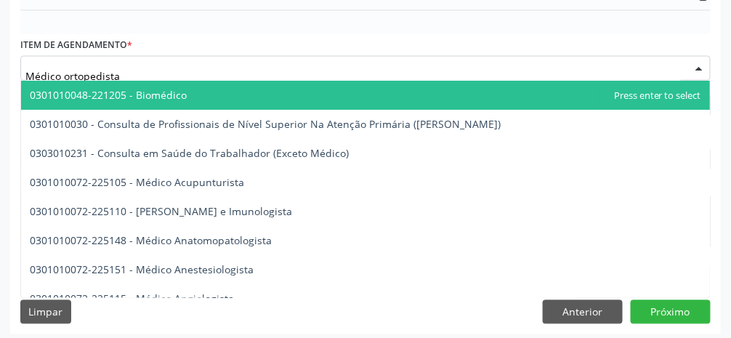
type input "Médico ortopedista"
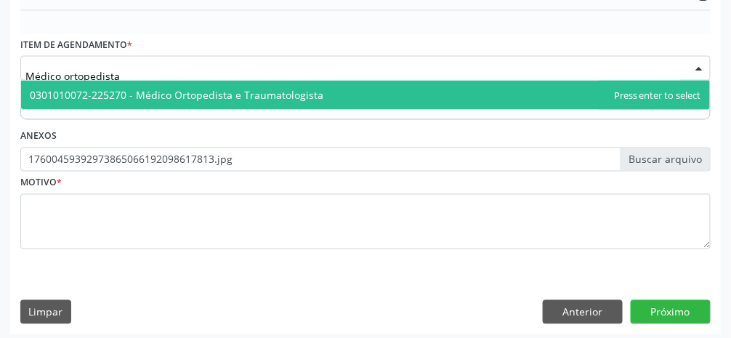
click at [527, 98] on span "0301010072-225270 - Médico Ortopedista e Traumatologista" at bounding box center [365, 95] width 689 height 29
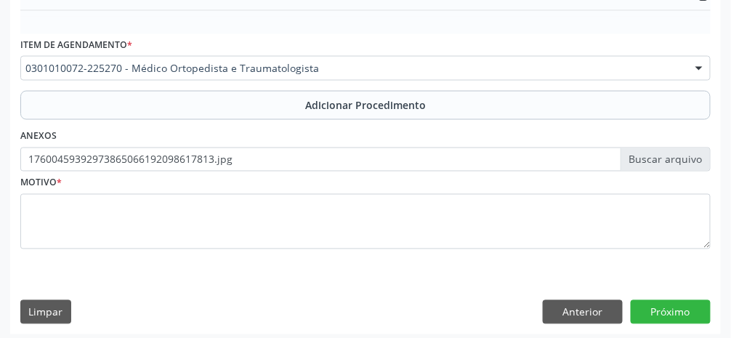
click at [403, 110] on span "Adicionar Procedimento" at bounding box center [365, 104] width 121 height 15
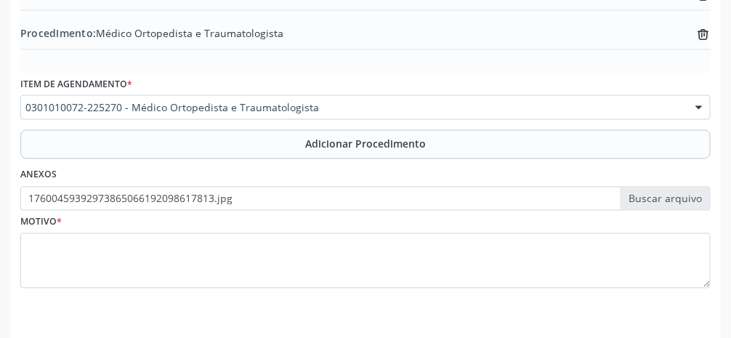
click at [657, 211] on div "Motivo *" at bounding box center [365, 249] width 690 height 77
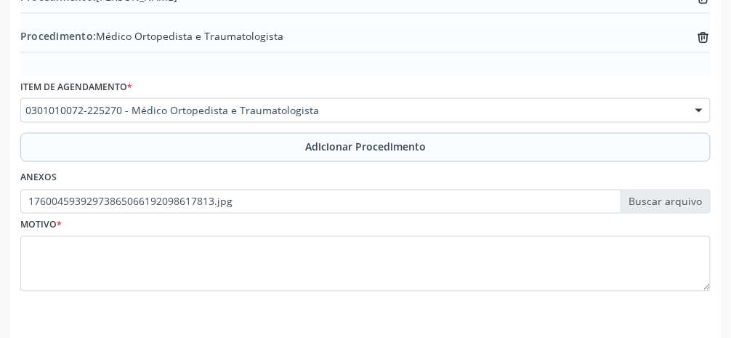
click at [675, 206] on label "17600459392973865066192098617813.jpg" at bounding box center [365, 202] width 690 height 25
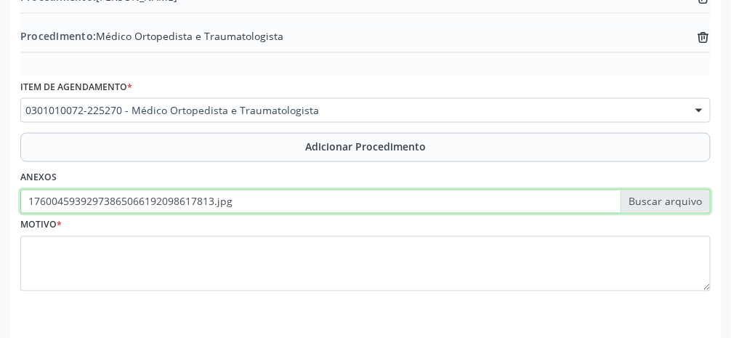
click at [675, 206] on input "17600459392973865066192098617813.jpg" at bounding box center [365, 202] width 690 height 25
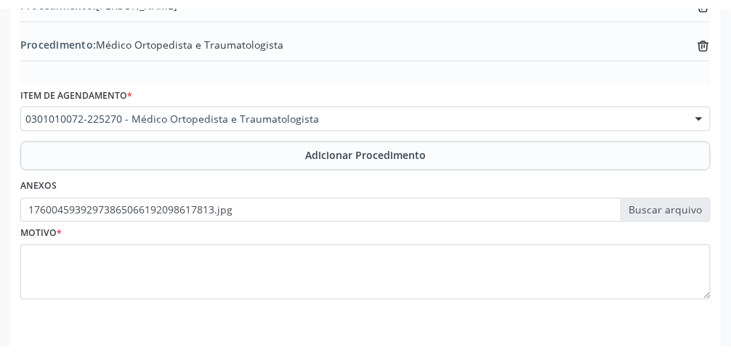
scroll to position [477, 0]
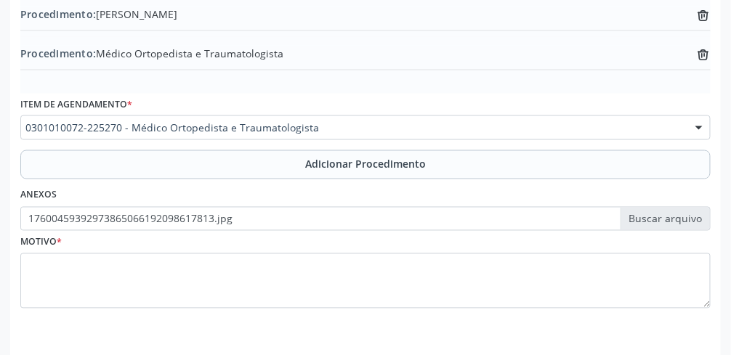
type input "C:\fakepath\17600469646317392840413694323031.jpg"
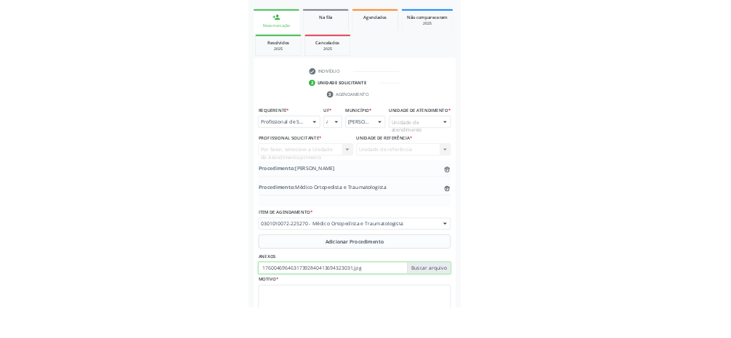
scroll to position [214, 0]
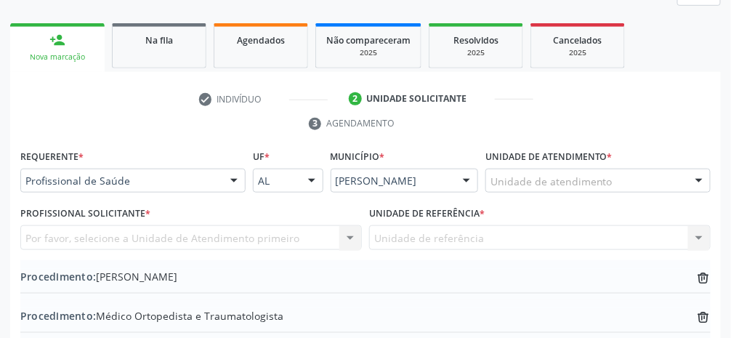
click at [618, 188] on div "Unidade de atendimento" at bounding box center [597, 181] width 225 height 25
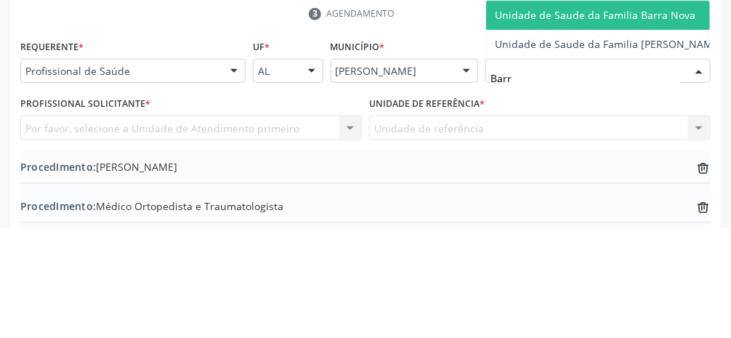
type input "Barra"
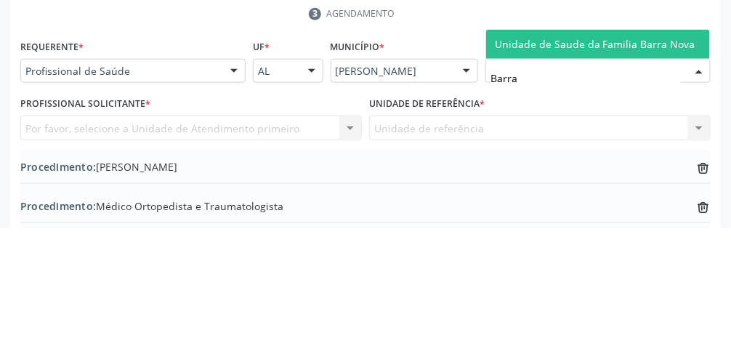
click at [633, 158] on span "Unidade de Saude da Familia Barra Nova" at bounding box center [595, 154] width 200 height 14
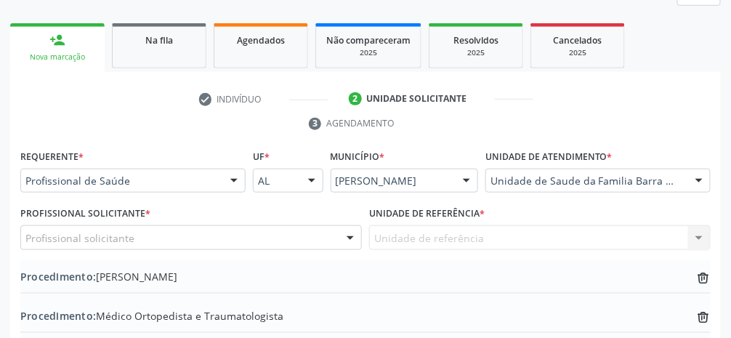
click at [267, 240] on div "Profissional solicitante" at bounding box center [190, 237] width 341 height 25
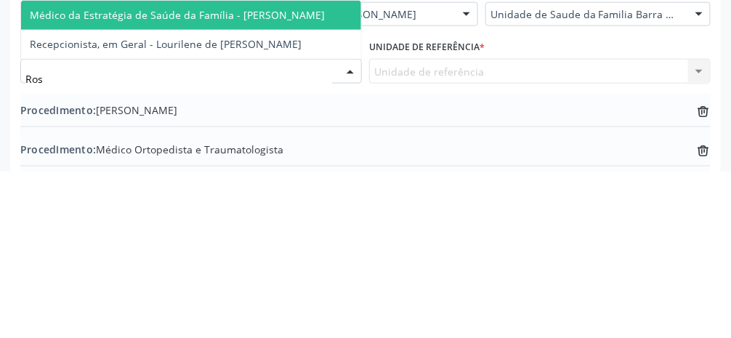
type input "Rosi"
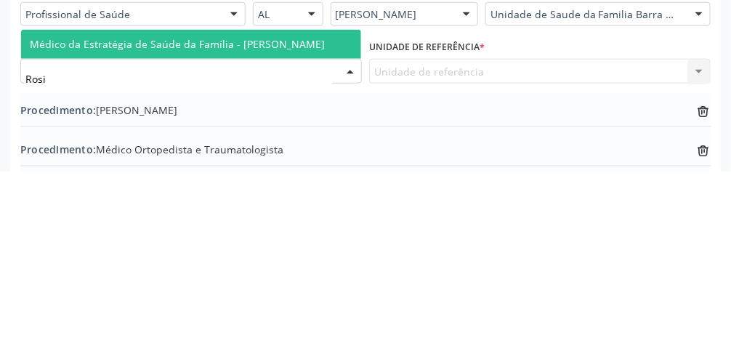
click at [269, 204] on span "Médico da Estratégia de Saúde da Família - [PERSON_NAME]" at bounding box center [177, 210] width 295 height 14
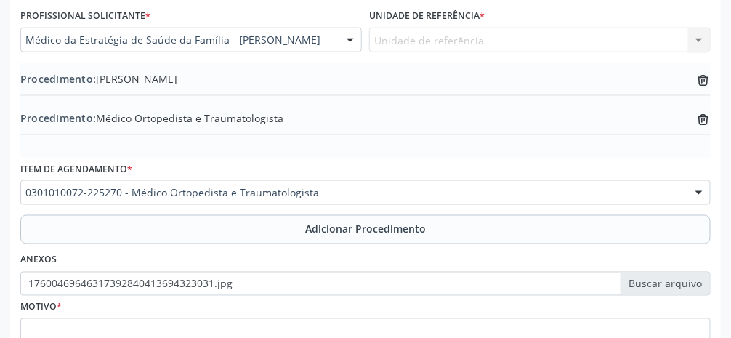
scroll to position [494, 0]
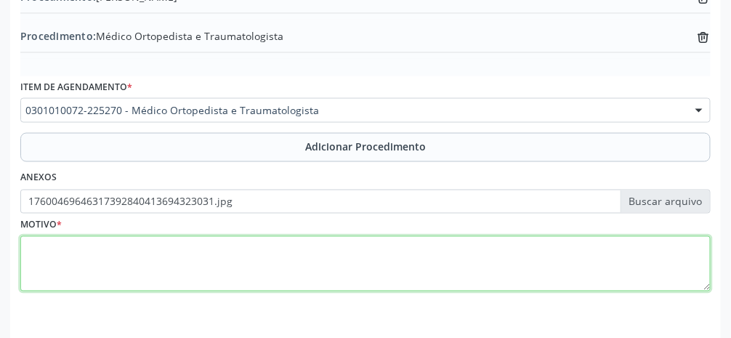
click at [285, 283] on textarea at bounding box center [365, 263] width 690 height 55
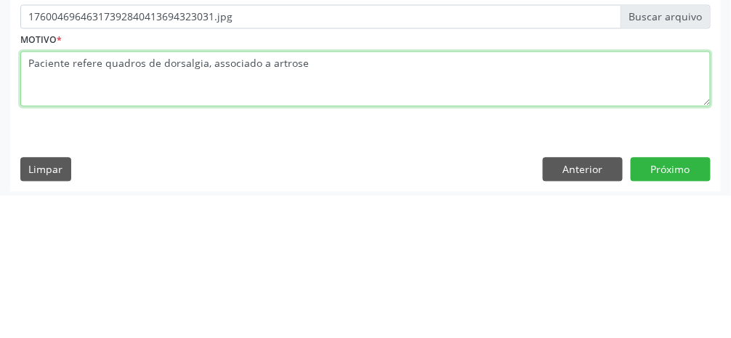
scroll to position [540, 0]
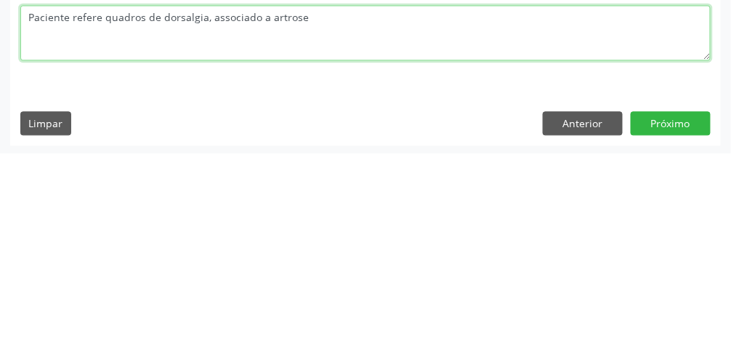
type textarea "Paciente refere quadros de dorsalgia, associado a artrose"
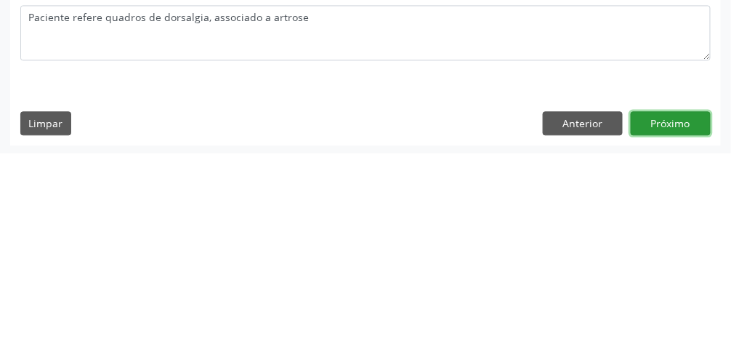
click at [685, 310] on button "Próximo" at bounding box center [671, 308] width 80 height 25
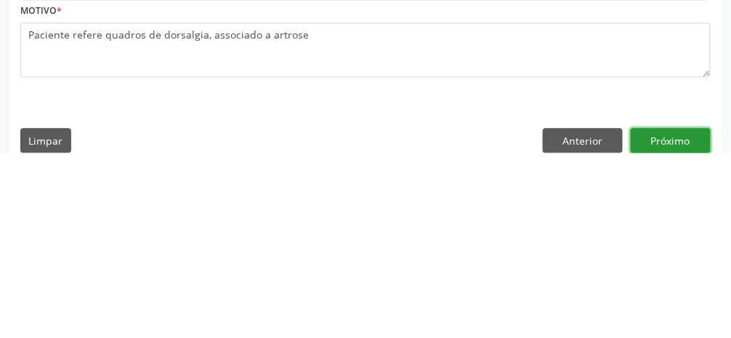
scroll to position [558, 0]
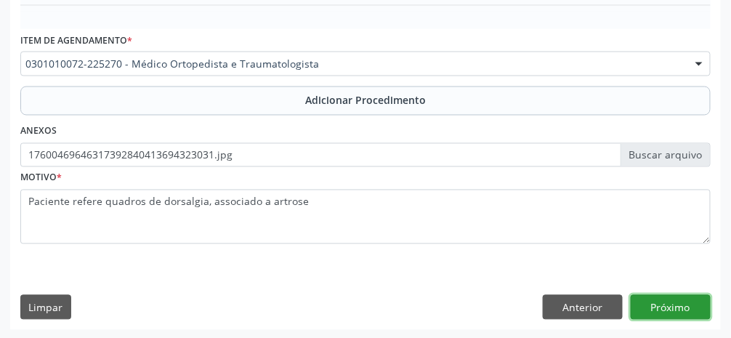
click at [676, 311] on button "Próximo" at bounding box center [671, 307] width 80 height 25
click at [679, 307] on button "Próximo" at bounding box center [671, 307] width 80 height 25
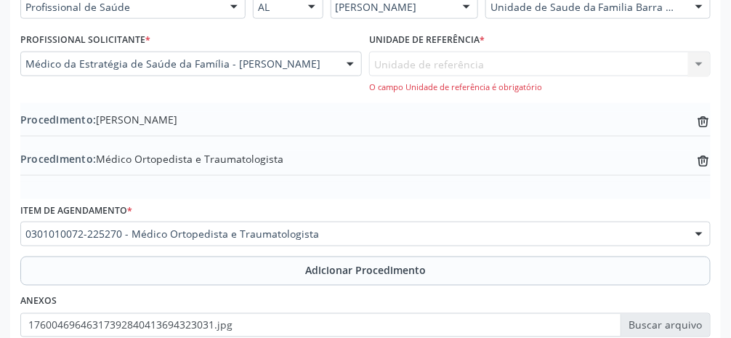
scroll to position [392, 0]
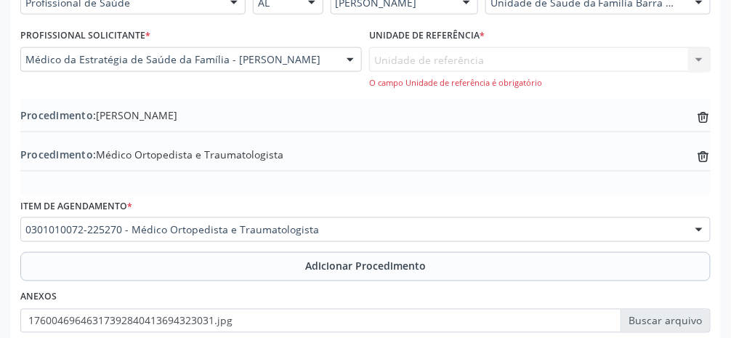
click at [605, 63] on div "Unidade de referência Unidade de Saude da Familia Barra Nova Nenhum resultado e…" at bounding box center [539, 67] width 341 height 41
click at [573, 59] on div "Unidade de referência Unidade de Saude da Familia Barra Nova Nenhum resultado e…" at bounding box center [539, 67] width 341 height 41
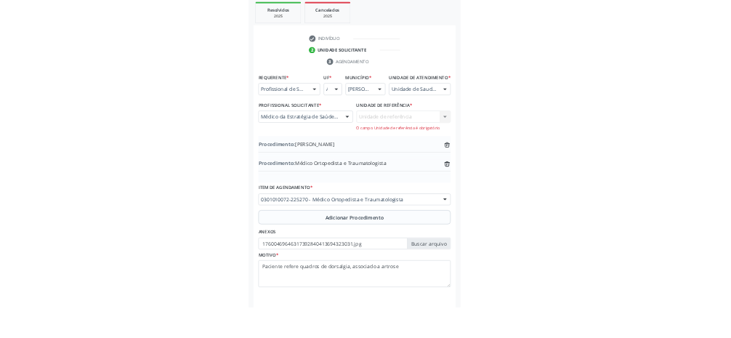
scroll to position [261, 0]
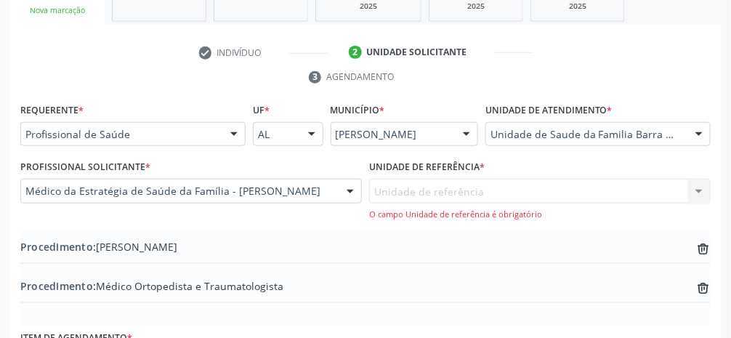
click at [708, 197] on div "Unidade de referência Unidade de Saude da Familia Barra Nova Nenhum resultado e…" at bounding box center [539, 199] width 341 height 41
click at [698, 201] on div "Unidade de referência Unidade de Saude da Familia Barra Nova Nenhum resultado e…" at bounding box center [539, 199] width 341 height 41
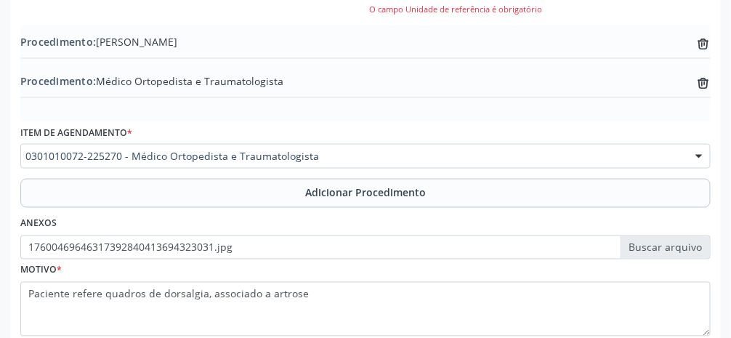
scroll to position [511, 0]
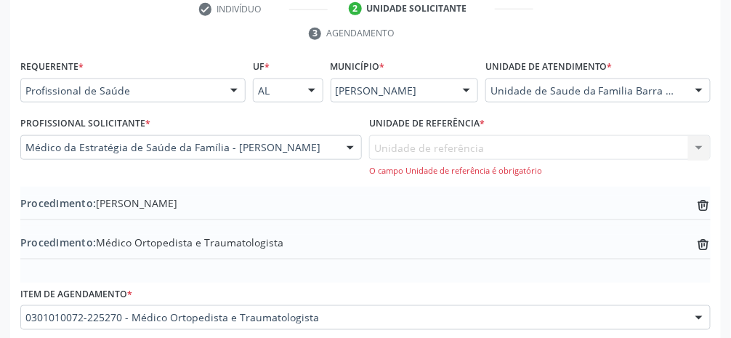
scroll to position [299, 0]
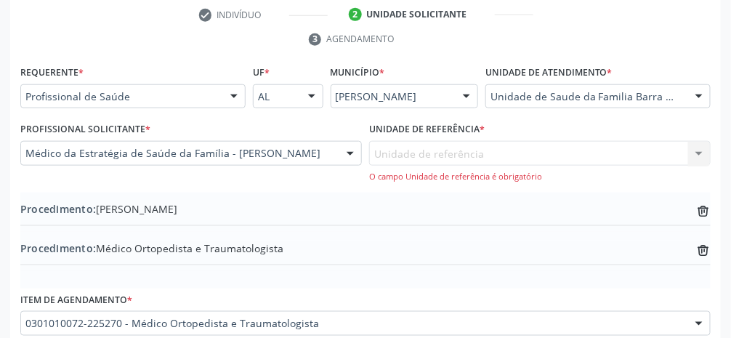
click at [406, 158] on div "Unidade de referência Unidade de Saude da Familia Barra Nova Nenhum resultado e…" at bounding box center [539, 161] width 341 height 41
click at [676, 154] on div "Unidade de referência Unidade de Saude da Familia Barra Nova Nenhum resultado e…" at bounding box center [539, 161] width 341 height 41
click at [485, 162] on div "Unidade de referência Unidade de Saude da Familia Barra Nova Nenhum resultado e…" at bounding box center [539, 161] width 341 height 41
click at [478, 153] on div "Unidade de referência Unidade de Saude da Familia Barra Nova Nenhum resultado e…" at bounding box center [539, 161] width 341 height 41
click at [474, 153] on div "Unidade de referência Unidade de Saude da Familia Barra Nova Nenhum resultado e…" at bounding box center [539, 161] width 341 height 41
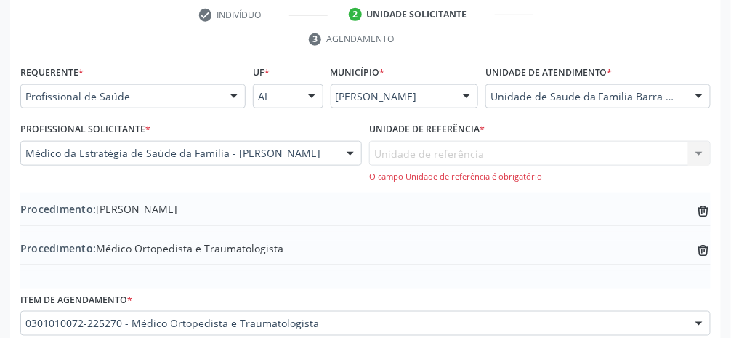
click at [477, 146] on div "Unidade de referência Unidade de Saude da Familia Barra Nova Nenhum resultado e…" at bounding box center [539, 161] width 341 height 41
click at [480, 145] on div "Unidade de referência Unidade de Saude da Familia Barra Nova Nenhum resultado e…" at bounding box center [539, 161] width 341 height 41
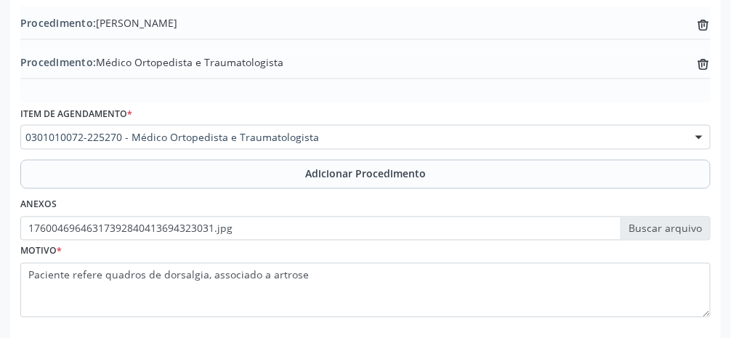
scroll to position [511, 0]
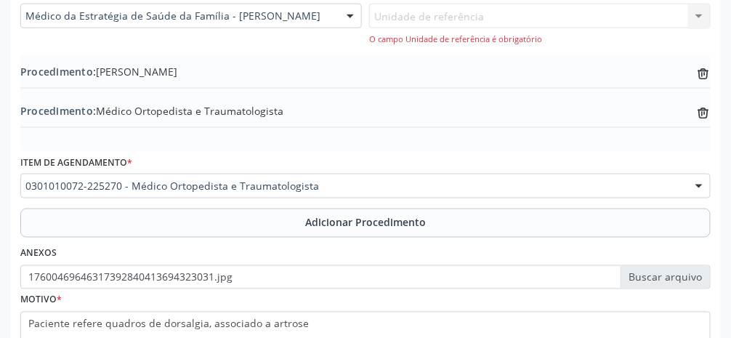
scroll to position [436, 0]
click at [421, 223] on span "Adicionar Procedimento" at bounding box center [365, 222] width 121 height 15
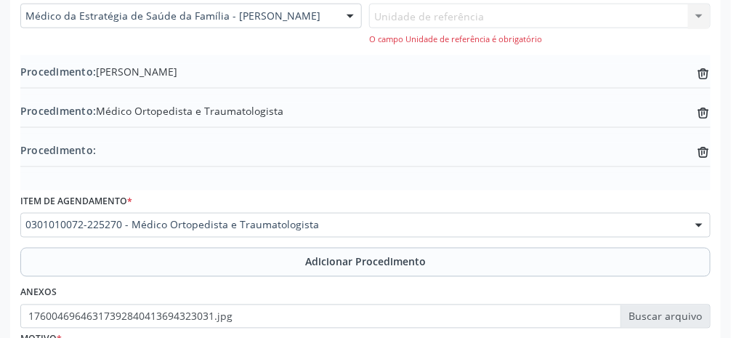
scroll to position [550, 0]
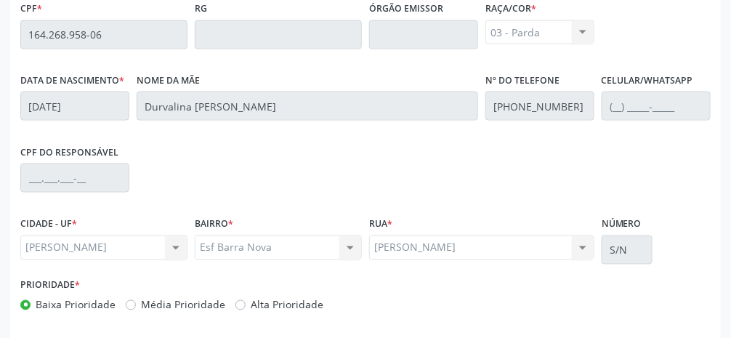
scroll to position [488, 0]
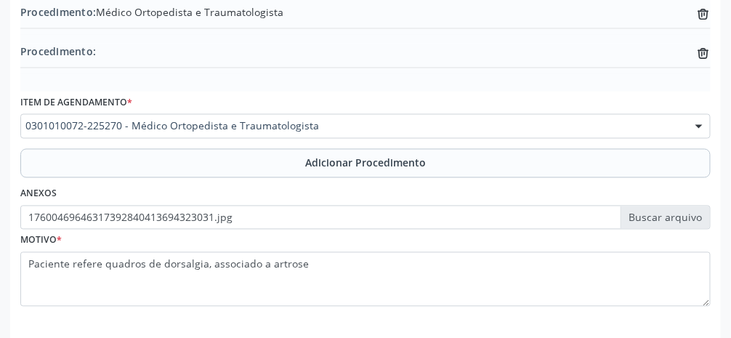
scroll to position [550, 0]
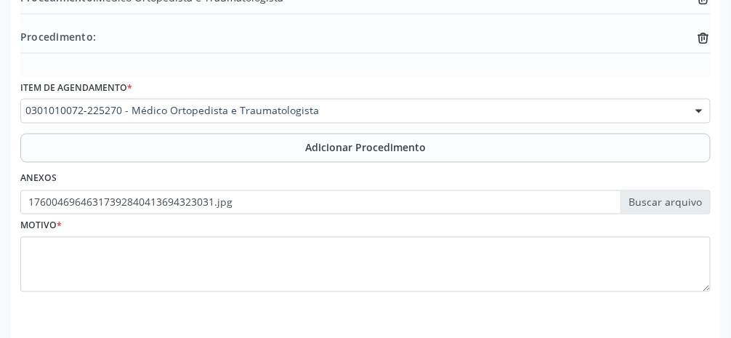
scroll to position [488, 0]
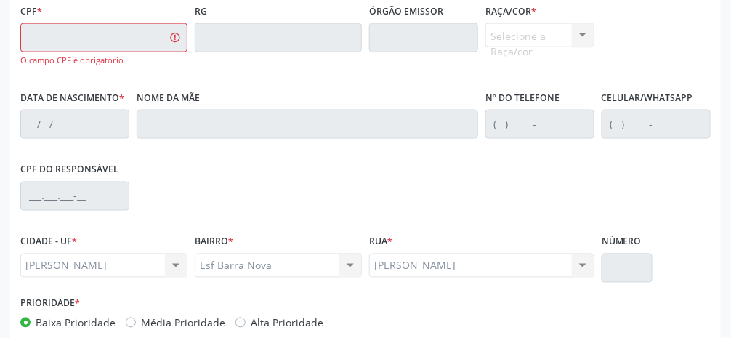
scroll to position [503, 0]
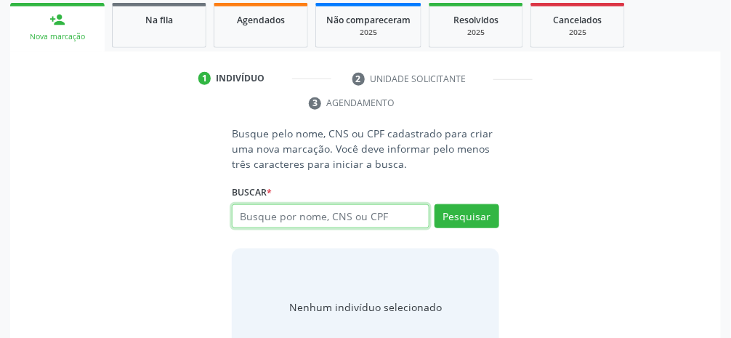
click at [404, 219] on input "text" at bounding box center [331, 216] width 198 height 25
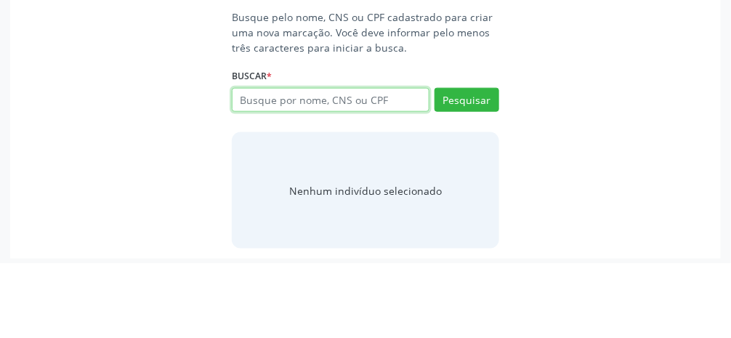
scroll to position [276, 0]
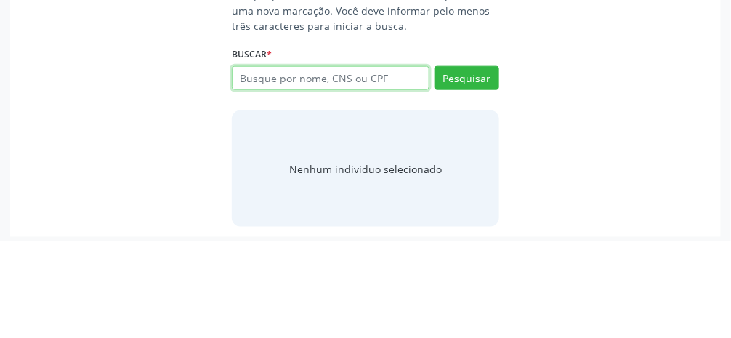
click at [386, 177] on input "text" at bounding box center [331, 175] width 198 height 25
type input "16426895806"
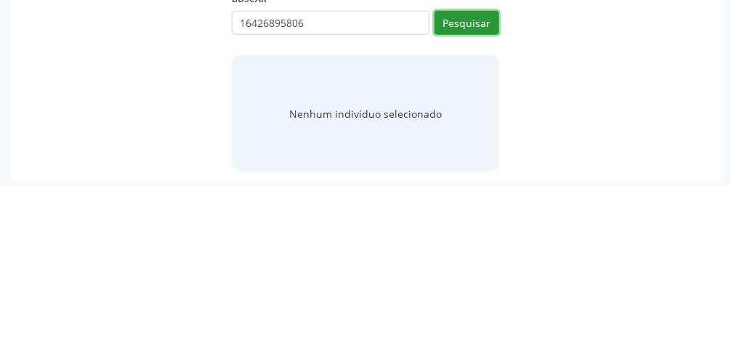
click at [483, 179] on button "Pesquisar" at bounding box center [466, 175] width 65 height 25
type input "16426895806"
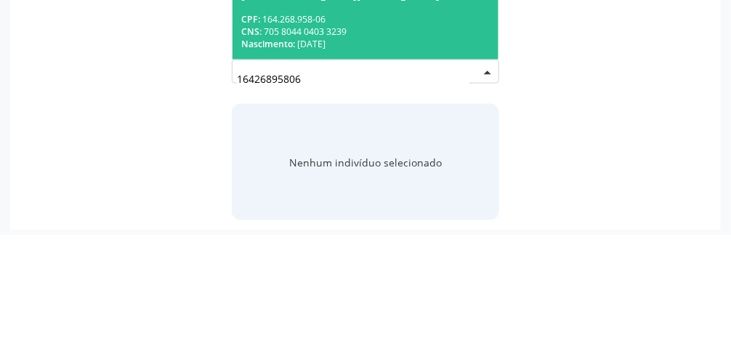
click at [419, 144] on div "Nascimento: 24/09/1972" at bounding box center [365, 147] width 248 height 12
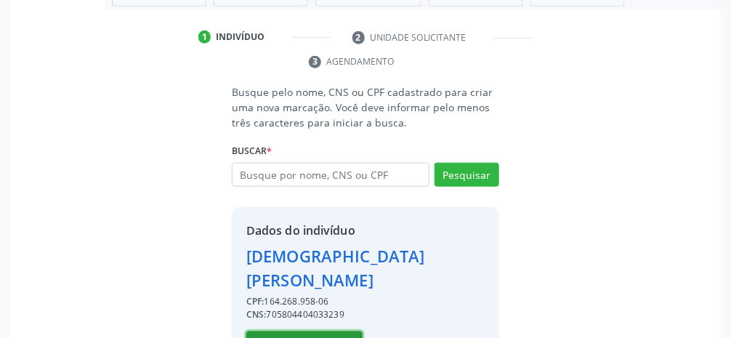
click at [314, 331] on button "Selecionar indivíduo" at bounding box center [304, 343] width 116 height 25
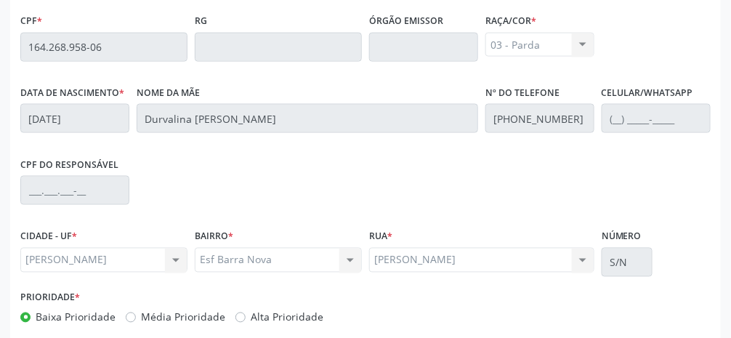
scroll to position [488, 0]
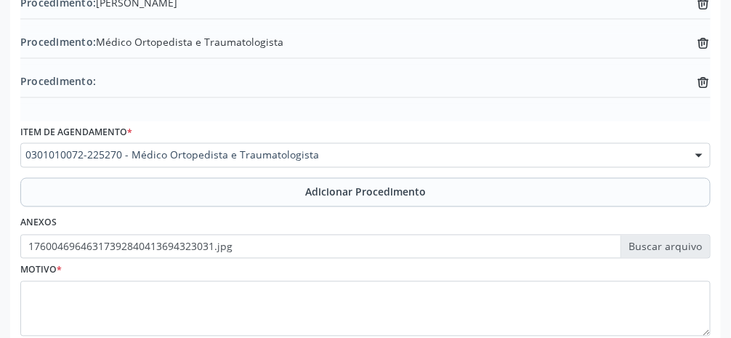
click at [423, 196] on span "Adicionar Procedimento" at bounding box center [365, 192] width 121 height 15
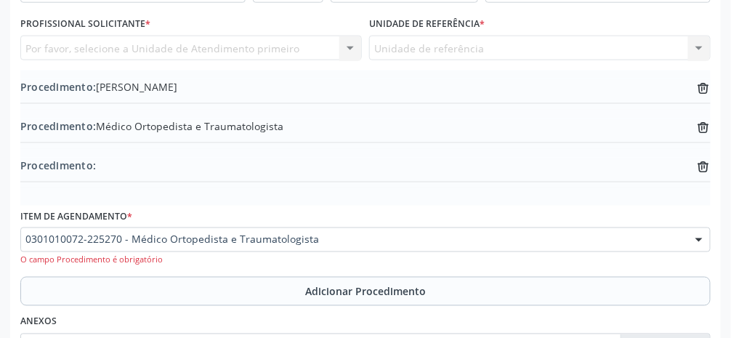
scroll to position [414, 0]
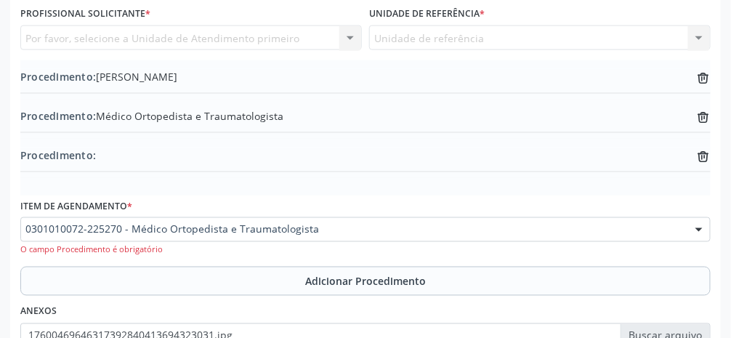
click at [348, 78] on div "Procedimento: Médico Psiquiatra trash-outline icon" at bounding box center [365, 78] width 690 height 18
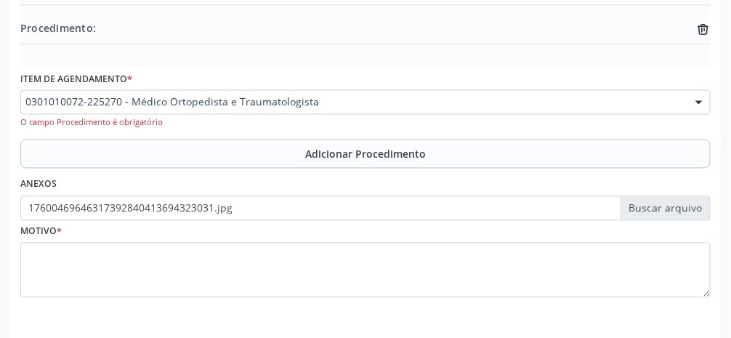
scroll to position [548, 0]
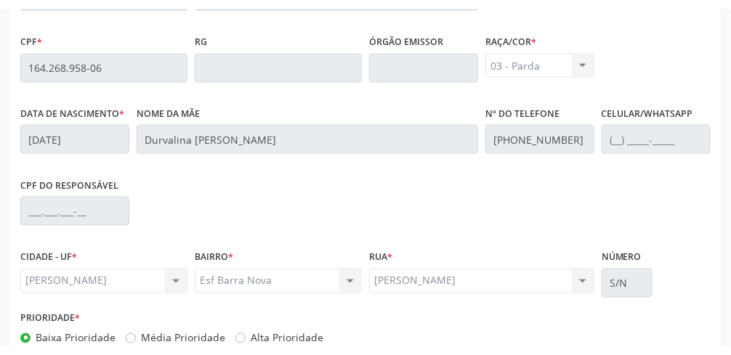
scroll to position [488, 0]
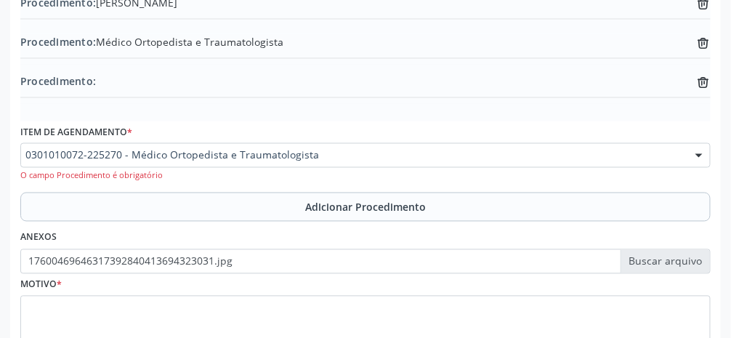
click at [670, 263] on label "17600469646317392840413694323031.jpg" at bounding box center [365, 261] width 690 height 25
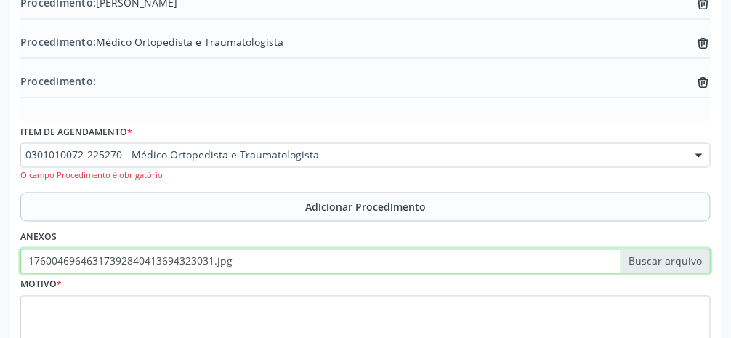
click at [670, 263] on input "17600469646317392840413694323031.jpg" at bounding box center [365, 261] width 690 height 25
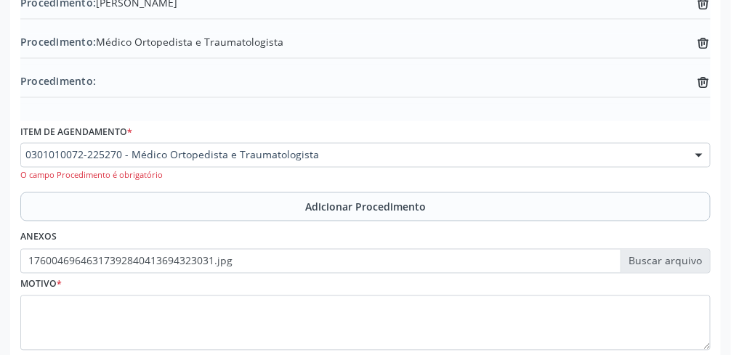
type input "C:\fakepath\1760047428678140439485137959290.jpg"
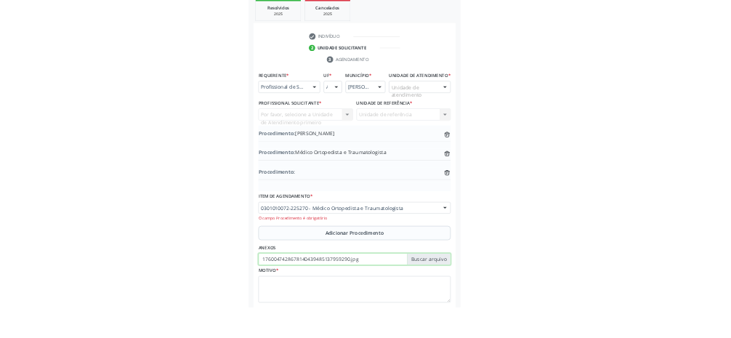
scroll to position [263, 0]
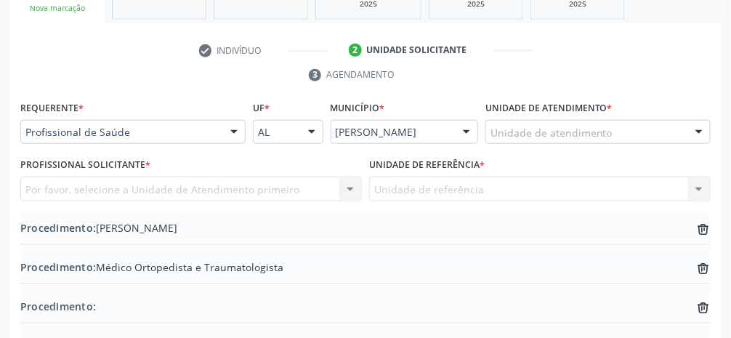
click at [621, 138] on div "Unidade de atendimento" at bounding box center [597, 132] width 225 height 25
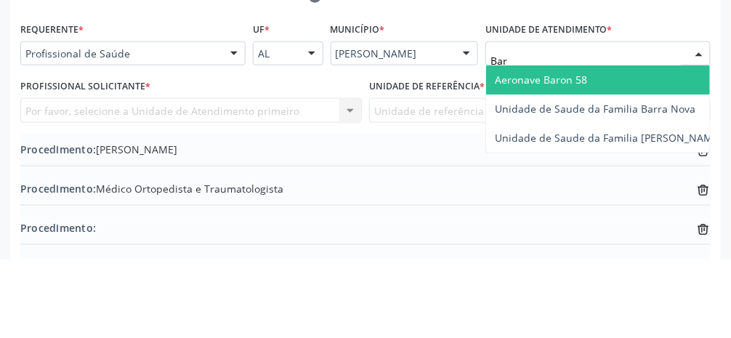
type input "Barr"
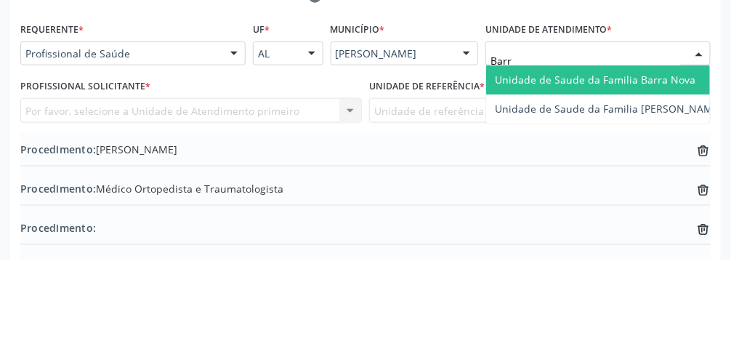
click at [651, 160] on span "Unidade de Saude da Familia Barra Nova" at bounding box center [595, 158] width 200 height 14
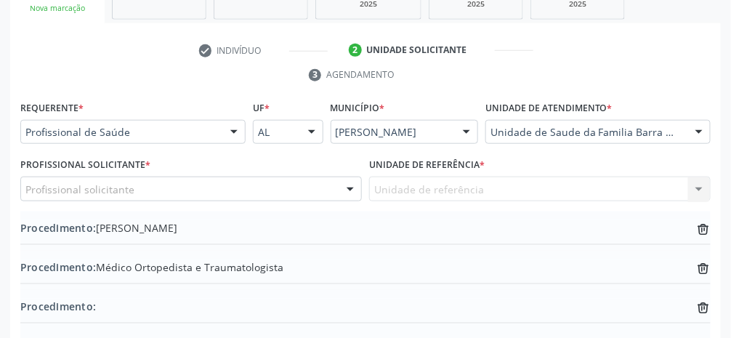
click at [246, 195] on div "Profissional solicitante" at bounding box center [190, 189] width 341 height 25
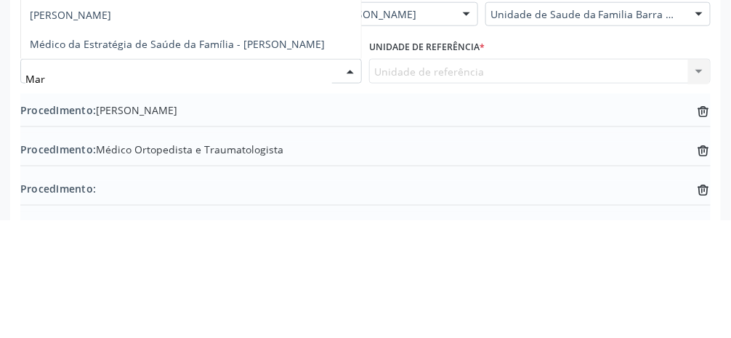
type input "Mari"
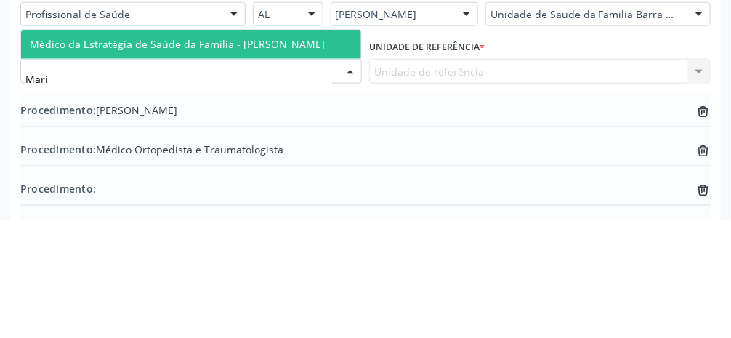
click at [304, 164] on span "Médico da Estratégia de Saúde da Família - [PERSON_NAME]" at bounding box center [177, 162] width 295 height 14
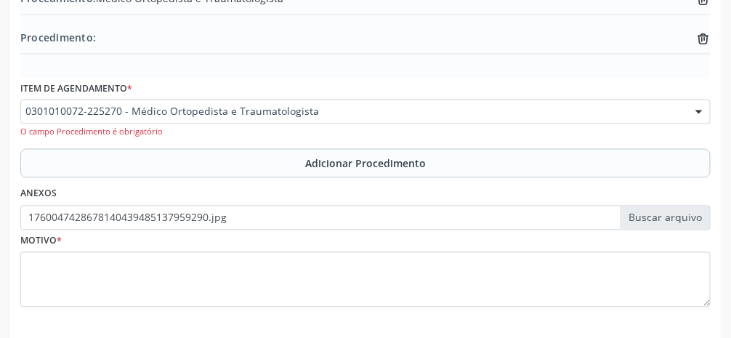
scroll to position [537, 0]
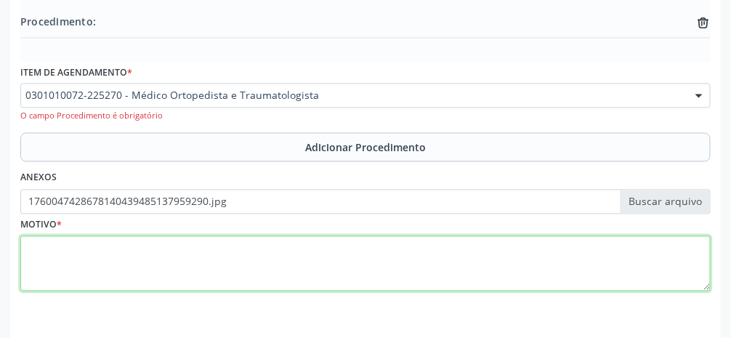
click at [362, 264] on textarea at bounding box center [365, 263] width 690 height 55
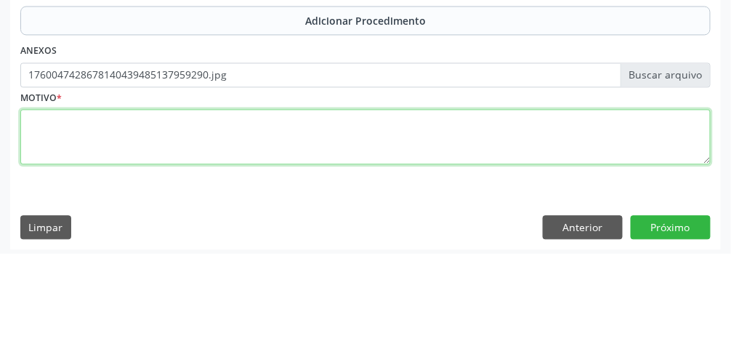
scroll to position [590, 0]
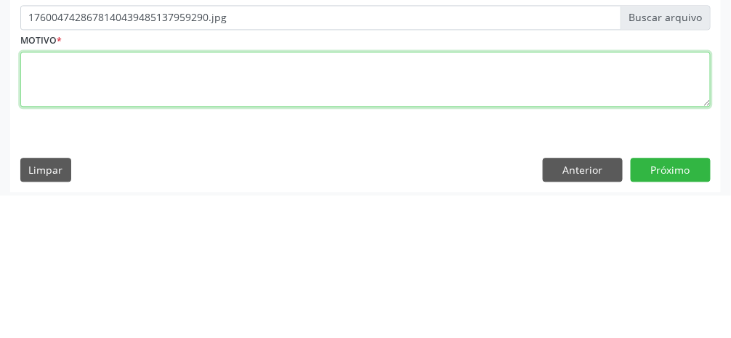
click at [577, 223] on textarea at bounding box center [365, 221] width 690 height 55
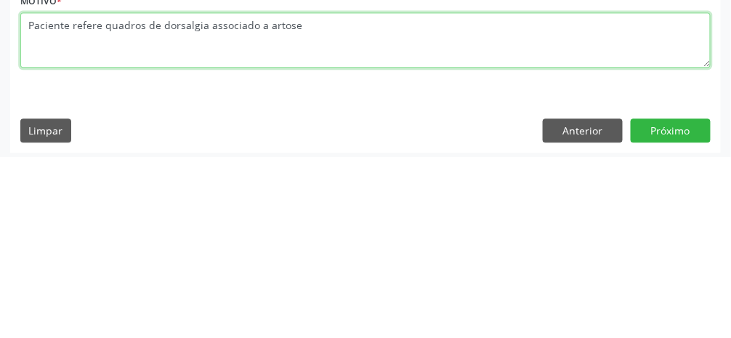
scroll to position [594, 0]
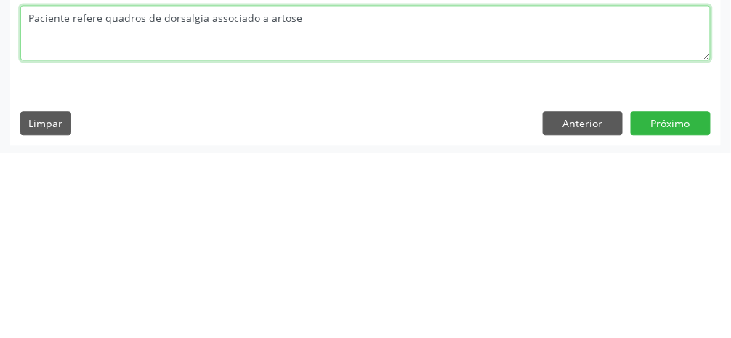
type textarea "Paciente refere quadros de dorsalgia associado a artose"
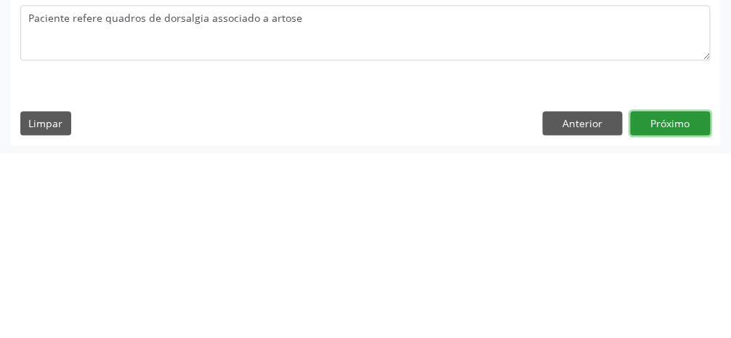
click at [685, 311] on button "Próximo" at bounding box center [671, 308] width 80 height 25
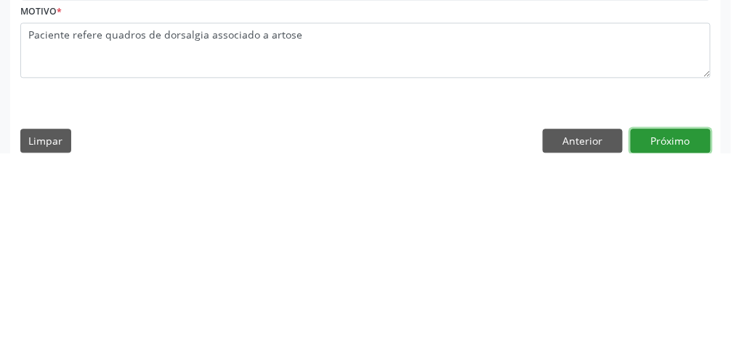
scroll to position [612, 0]
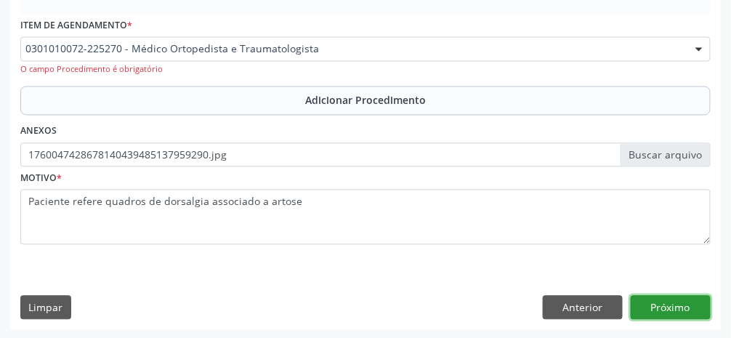
click at [673, 315] on button "Próximo" at bounding box center [671, 308] width 80 height 25
click at [666, 313] on button "Próximo" at bounding box center [671, 308] width 80 height 25
click at [416, 109] on button "Adicionar Procedimento" at bounding box center [365, 100] width 690 height 29
click at [137, 59] on div "0301010072-225270 - Médico Ortopedista e Traumatologista" at bounding box center [365, 49] width 690 height 25
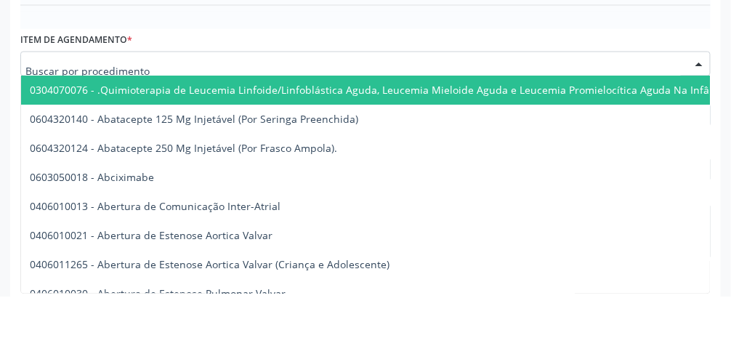
scroll to position [556, 0]
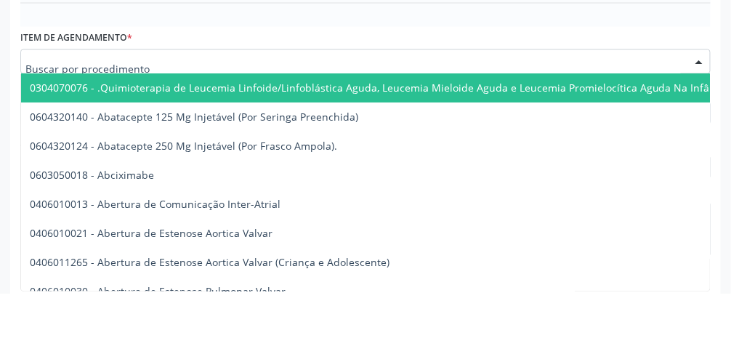
click at [341, 107] on input "text" at bounding box center [352, 112] width 655 height 29
click at [644, 98] on input "text" at bounding box center [352, 112] width 655 height 29
click at [625, 70] on div "Item de agendamento * 0304070076 - .Quimioterapia de Leucemia Linfoide/Linfoblá…" at bounding box center [365, 101] width 690 height 62
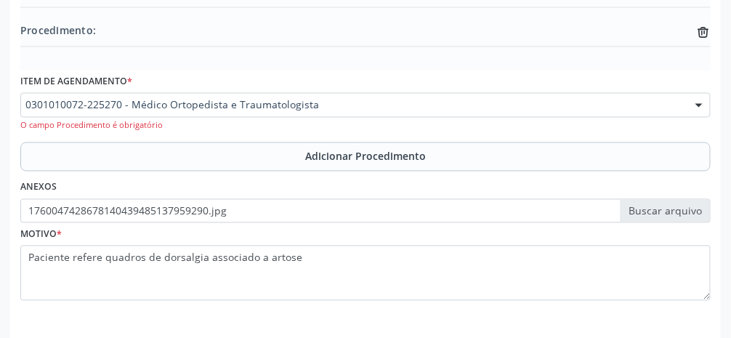
click at [699, 111] on div at bounding box center [699, 106] width 22 height 25
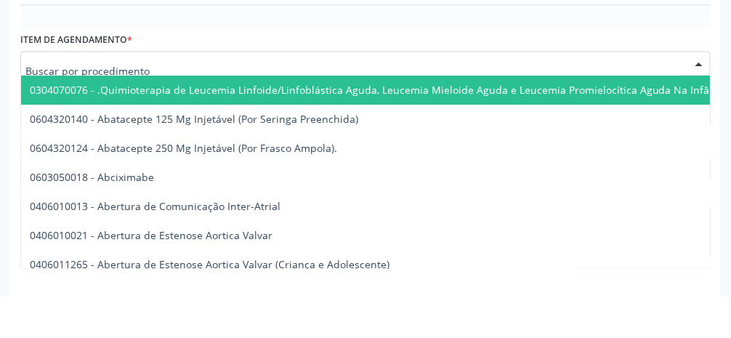
click at [339, 105] on input "text" at bounding box center [352, 112] width 655 height 29
click at [288, 109] on input "text" at bounding box center [352, 112] width 655 height 29
click at [264, 105] on input "text" at bounding box center [352, 112] width 655 height 29
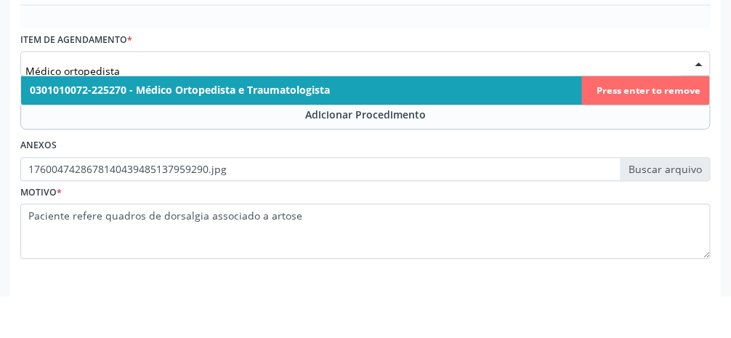
click at [379, 132] on span "0301010072-225270 - Médico Ortopedista e Traumatologista" at bounding box center [365, 132] width 689 height 29
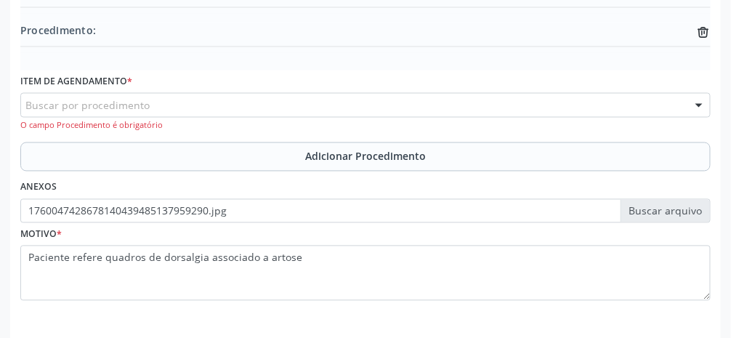
click at [349, 153] on span "Adicionar Procedimento" at bounding box center [365, 156] width 121 height 15
click at [357, 161] on span "Adicionar Procedimento" at bounding box center [365, 156] width 121 height 15
click at [385, 168] on button "Adicionar Procedimento" at bounding box center [365, 156] width 690 height 29
click at [378, 164] on button "Adicionar Procedimento" at bounding box center [365, 156] width 690 height 29
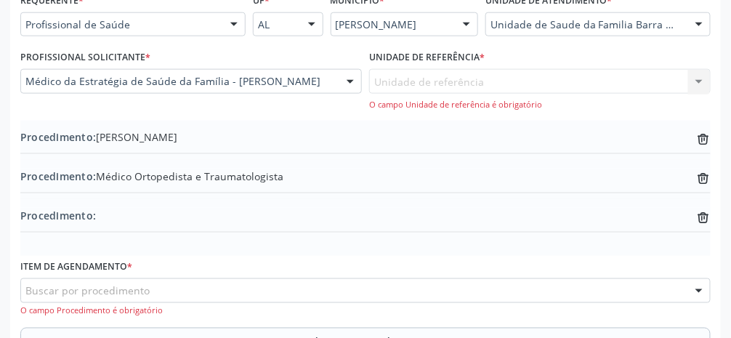
scroll to position [371, 0]
click at [708, 89] on div "Unidade de referência Unidade de Saude da Familia Barra Nova Nenhum resultado e…" at bounding box center [539, 88] width 341 height 41
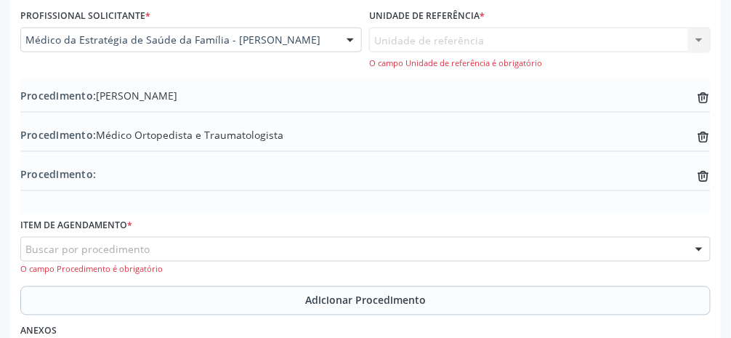
scroll to position [412, 0]
click at [706, 101] on icon "trash-outline icon" at bounding box center [703, 98] width 15 height 15
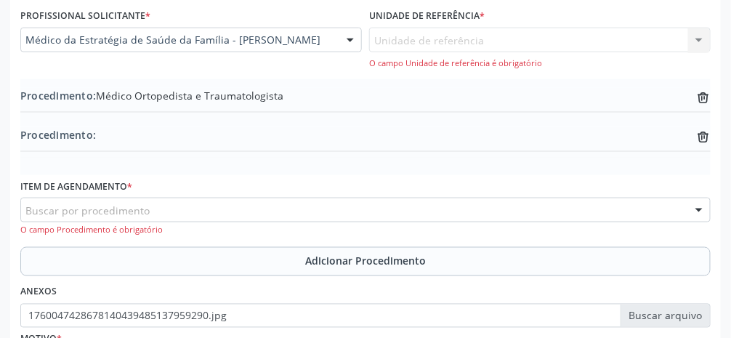
click at [705, 96] on icon "trash-outline icon" at bounding box center [703, 98] width 15 height 15
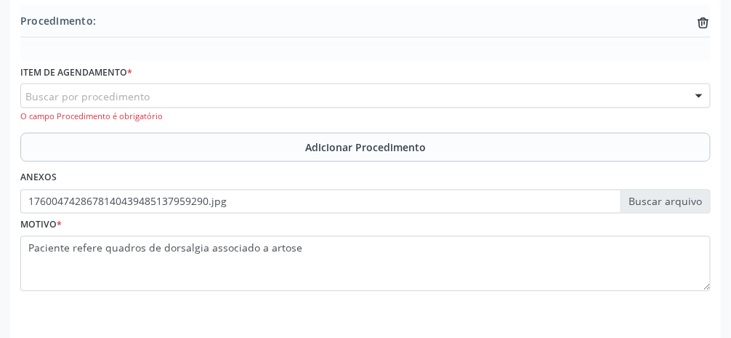
scroll to position [487, 0]
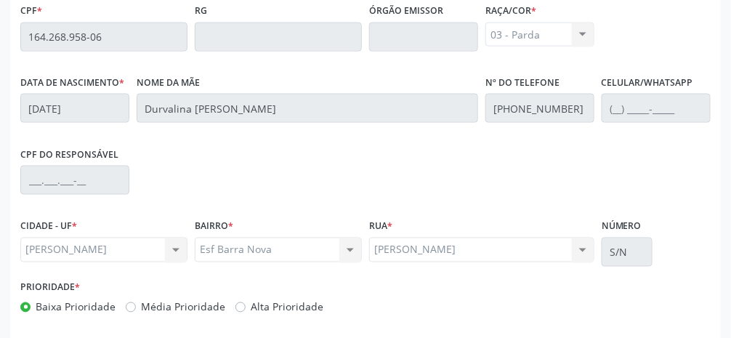
scroll to position [488, 0]
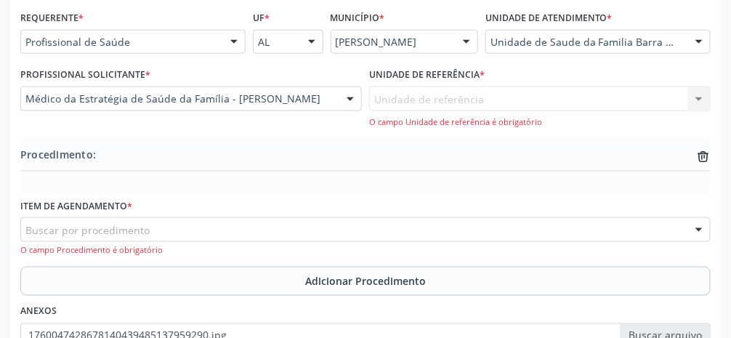
scroll to position [355, 0]
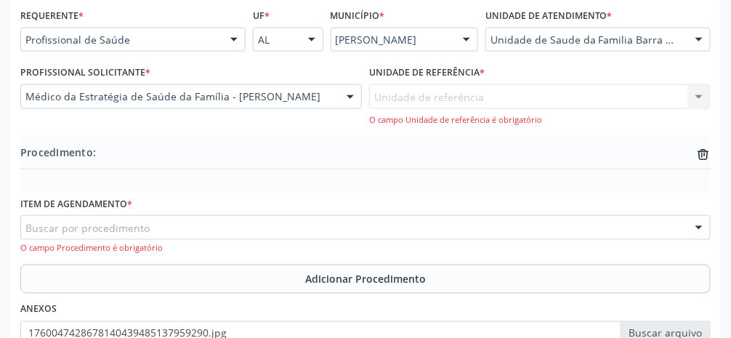
click at [253, 227] on div "Buscar por procedimento" at bounding box center [365, 227] width 690 height 25
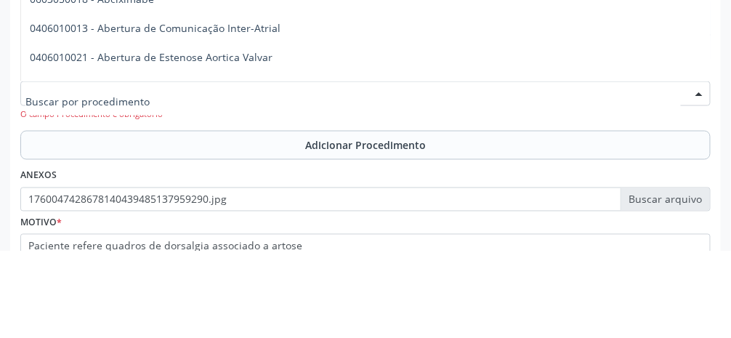
scroll to position [402, 0]
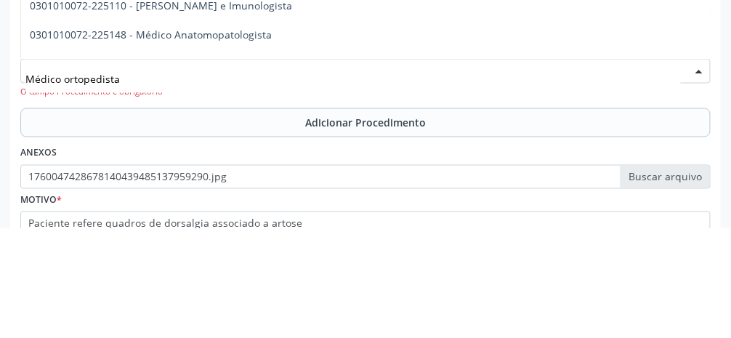
type input "Médico ortopedista"
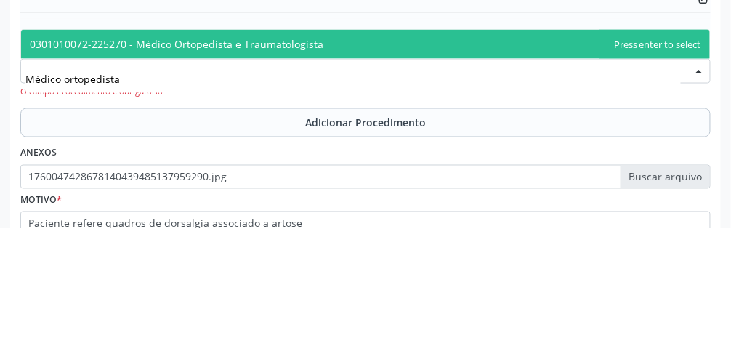
click at [414, 160] on span "0301010072-225270 - Médico Ortopedista e Traumatologista" at bounding box center [365, 153] width 689 height 29
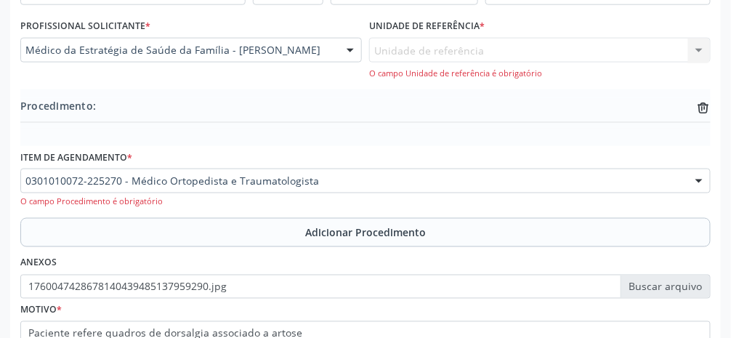
click at [384, 235] on span "Adicionar Procedimento" at bounding box center [365, 231] width 121 height 15
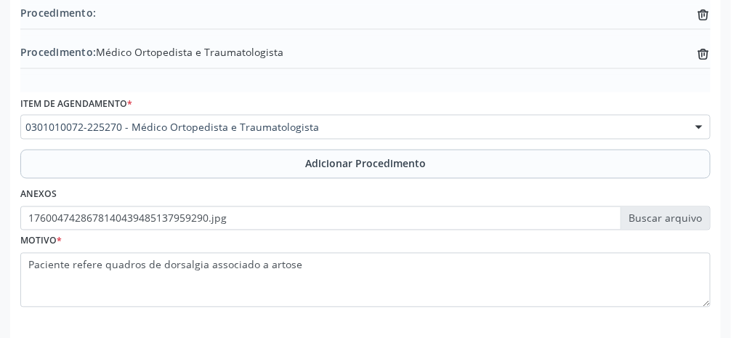
scroll to position [511, 0]
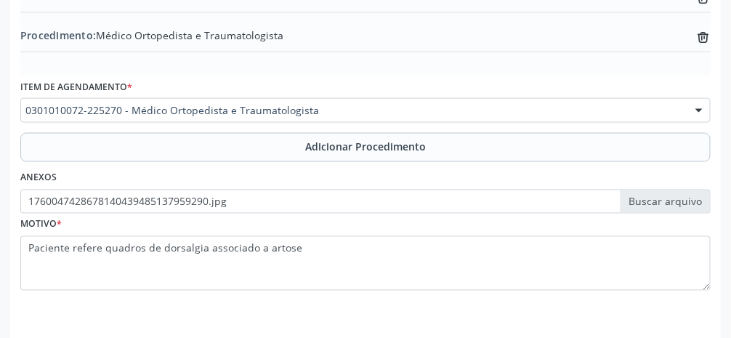
click at [399, 201] on label "1760047428678140439485137959290.jpg" at bounding box center [365, 202] width 690 height 25
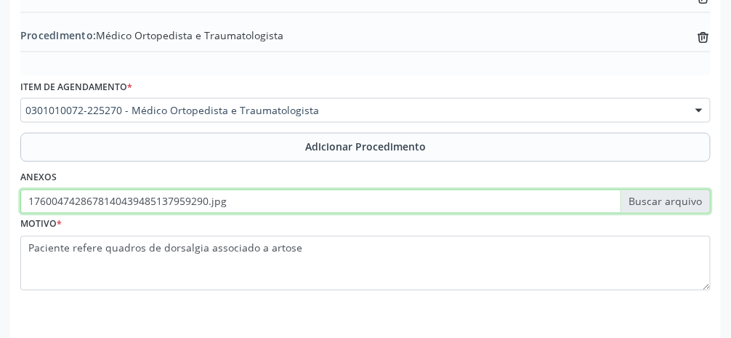
click at [399, 201] on input "1760047428678140439485137959290.jpg" at bounding box center [365, 202] width 690 height 25
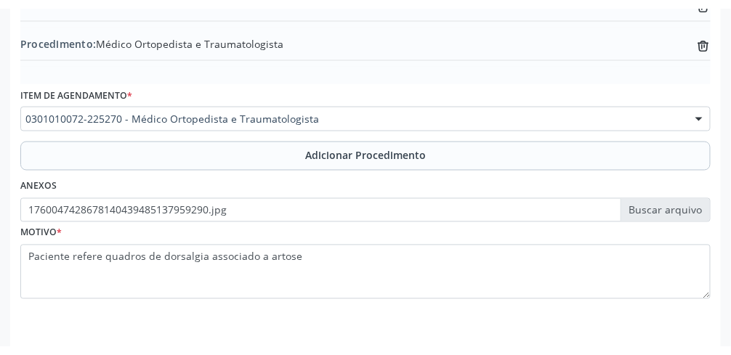
scroll to position [494, 0]
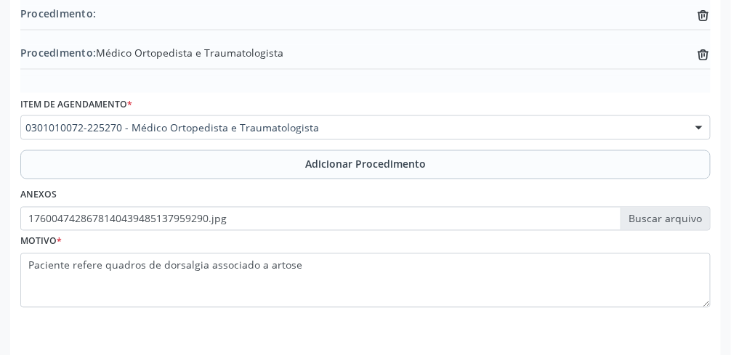
type input "C:\fakepath\17600477683728084892055934334394.jpg"
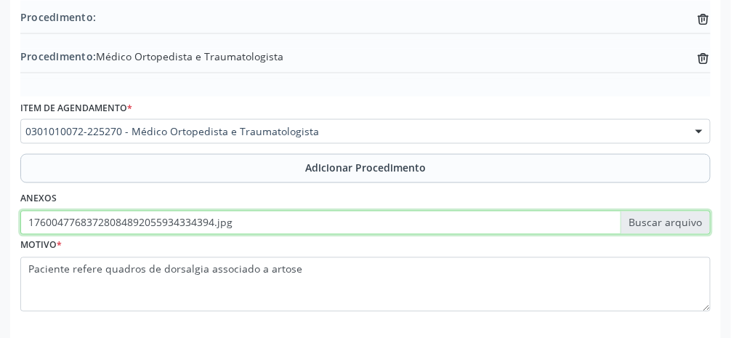
scroll to position [511, 0]
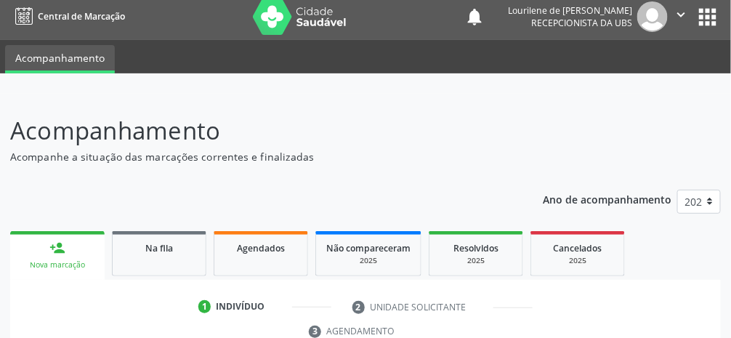
scroll to position [0, 0]
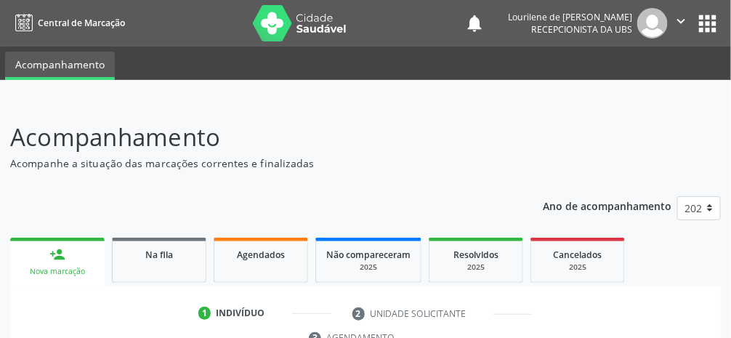
click at [686, 31] on button "" at bounding box center [682, 23] width 28 height 31
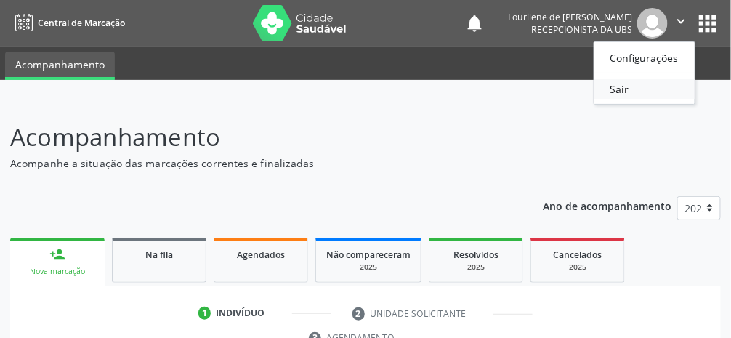
click at [654, 91] on link "Sair" at bounding box center [644, 88] width 100 height 20
